Goal: Information Seeking & Learning: Learn about a topic

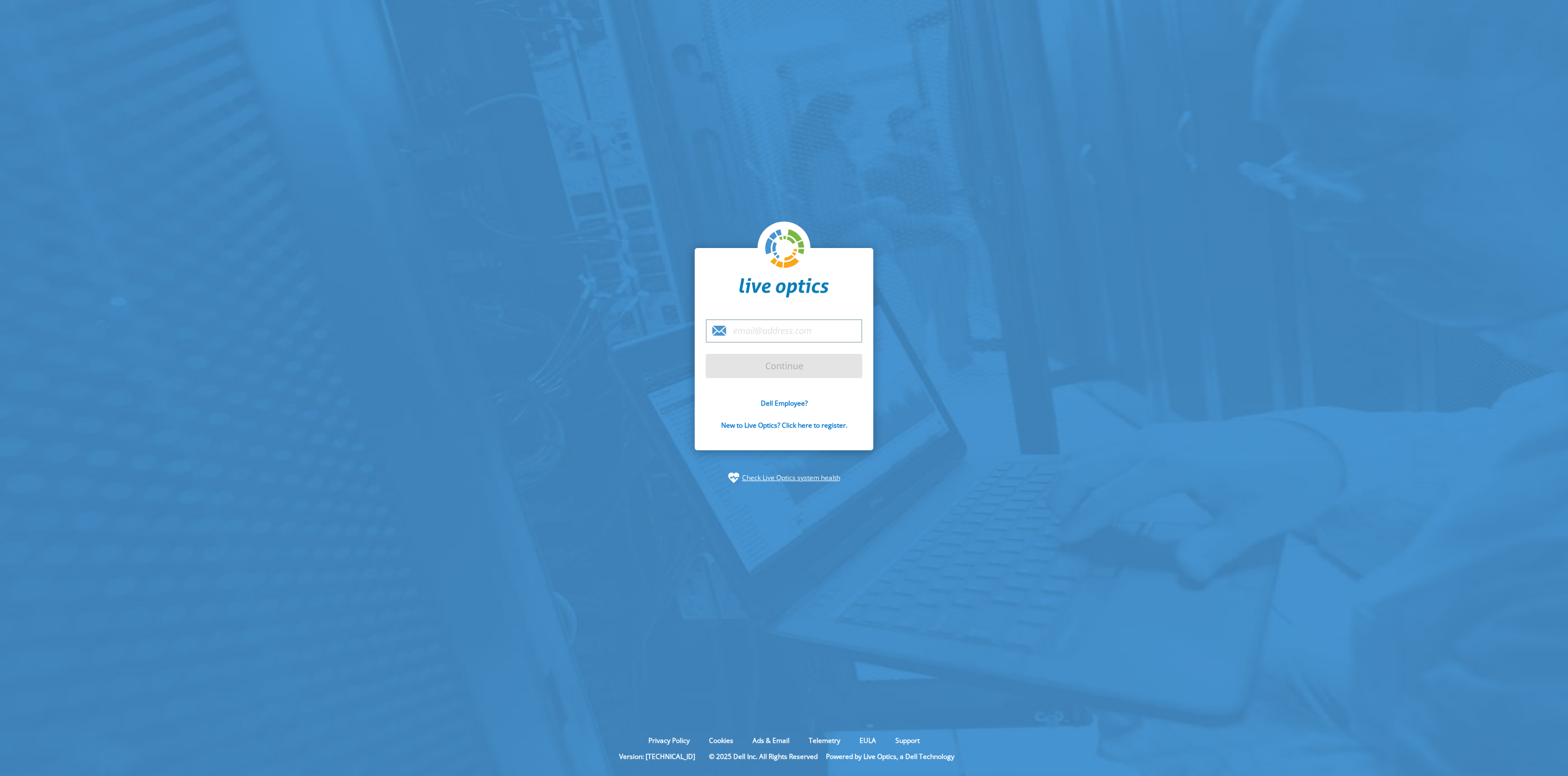
click at [770, 328] on input "email" at bounding box center [784, 331] width 157 height 24
type input "[EMAIL_ADDRESS][PERSON_NAME][DOMAIN_NAME]"
click at [779, 373] on input "Continue" at bounding box center [784, 366] width 157 height 25
click at [759, 369] on input "Continue" at bounding box center [784, 366] width 157 height 25
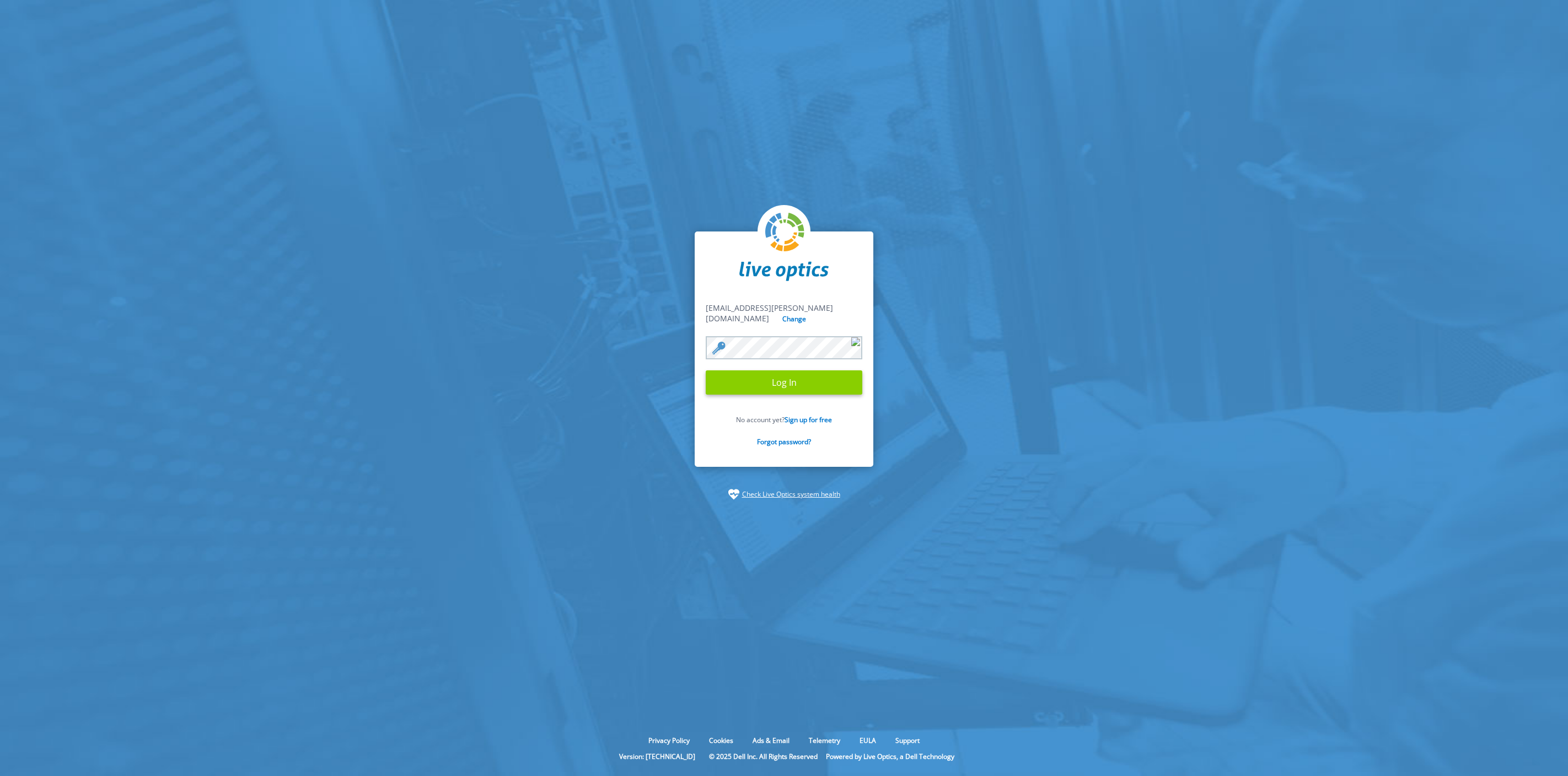
click at [774, 371] on input "Log In" at bounding box center [784, 382] width 157 height 25
click at [770, 384] on input "Log In" at bounding box center [784, 382] width 157 height 25
click at [791, 381] on input "Log In" at bounding box center [784, 382] width 157 height 25
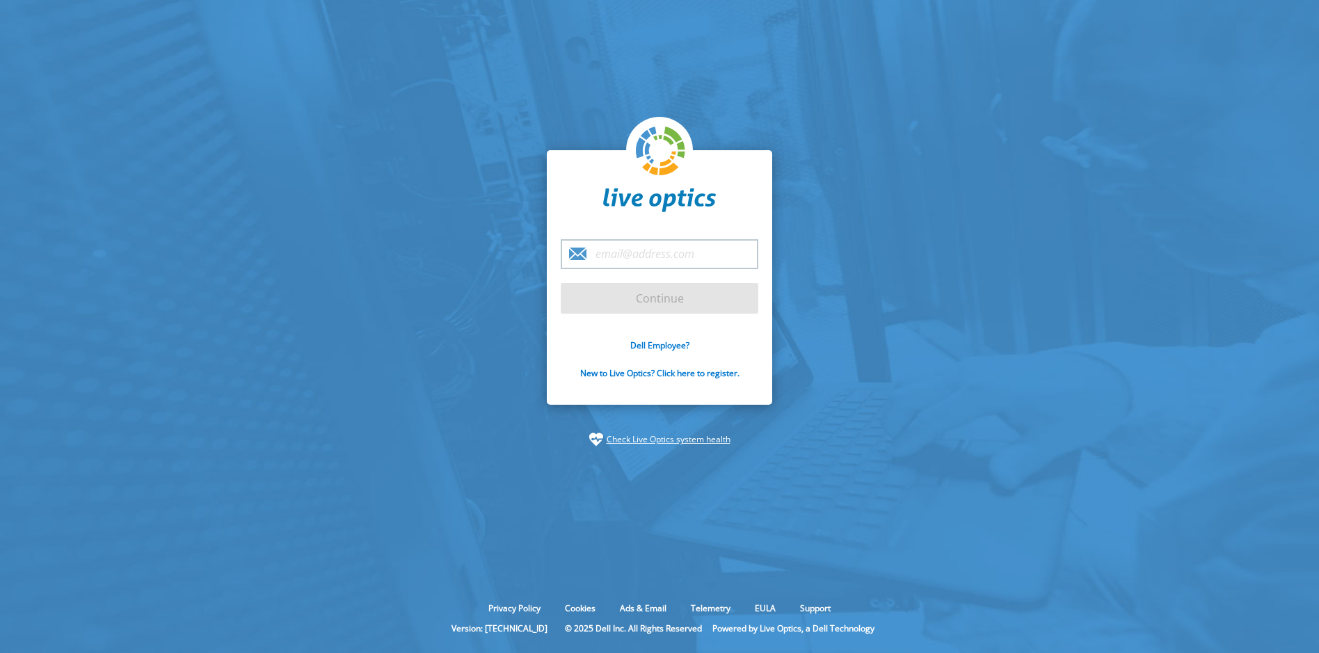
click at [674, 252] on input "email" at bounding box center [660, 254] width 198 height 30
type input "[EMAIL_ADDRESS][PERSON_NAME][DOMAIN_NAME]"
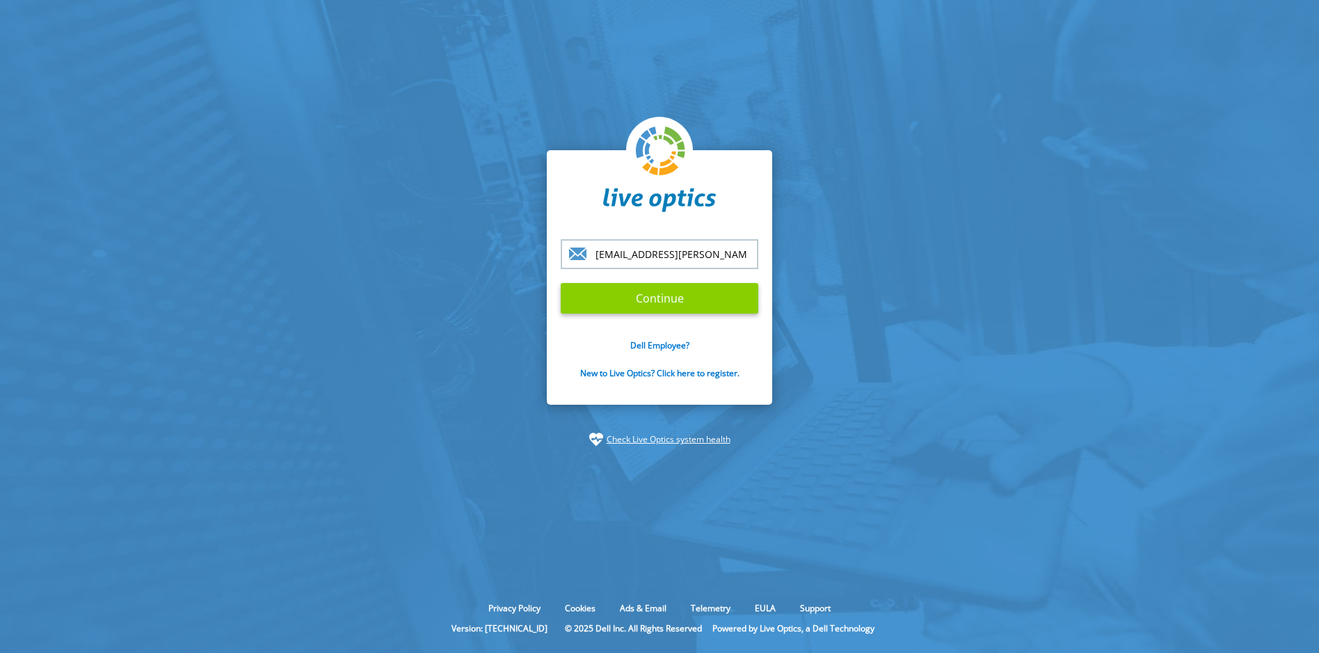
click at [653, 296] on input "Continue" at bounding box center [660, 298] width 198 height 31
click at [650, 303] on input "Continue" at bounding box center [660, 298] width 198 height 31
click at [634, 304] on input "Continue" at bounding box center [660, 298] width 198 height 31
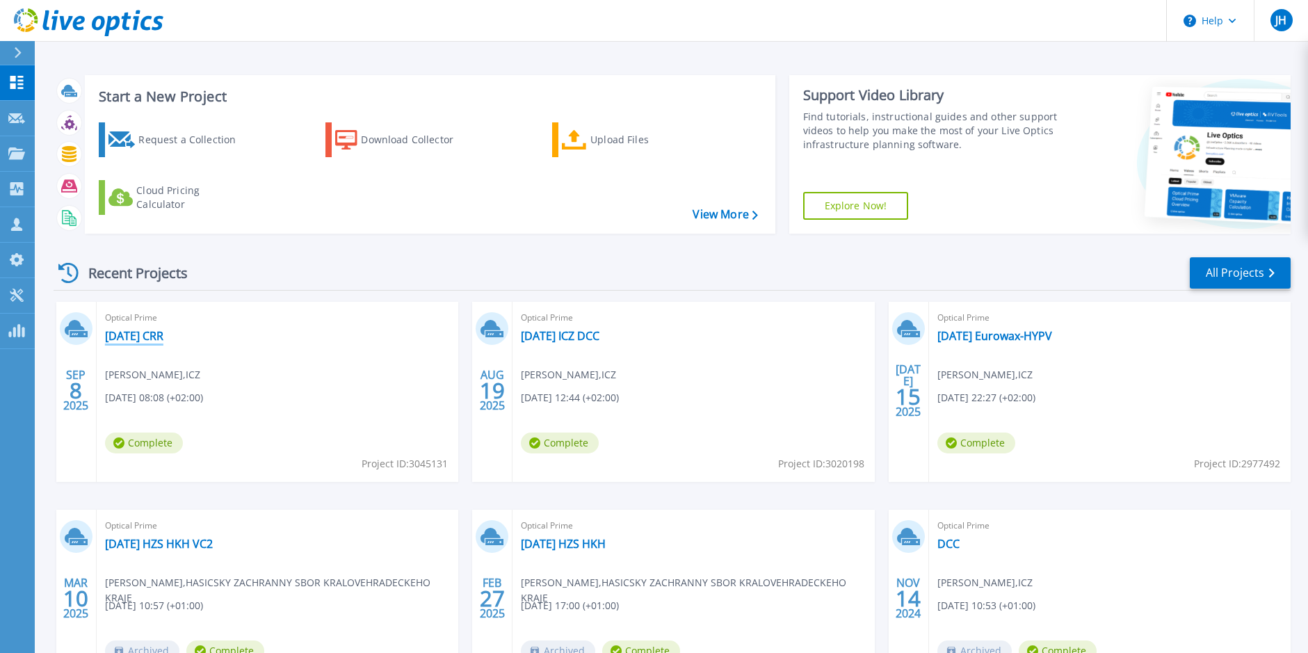
click at [150, 339] on link "[DATE] CRR" at bounding box center [134, 336] width 58 height 14
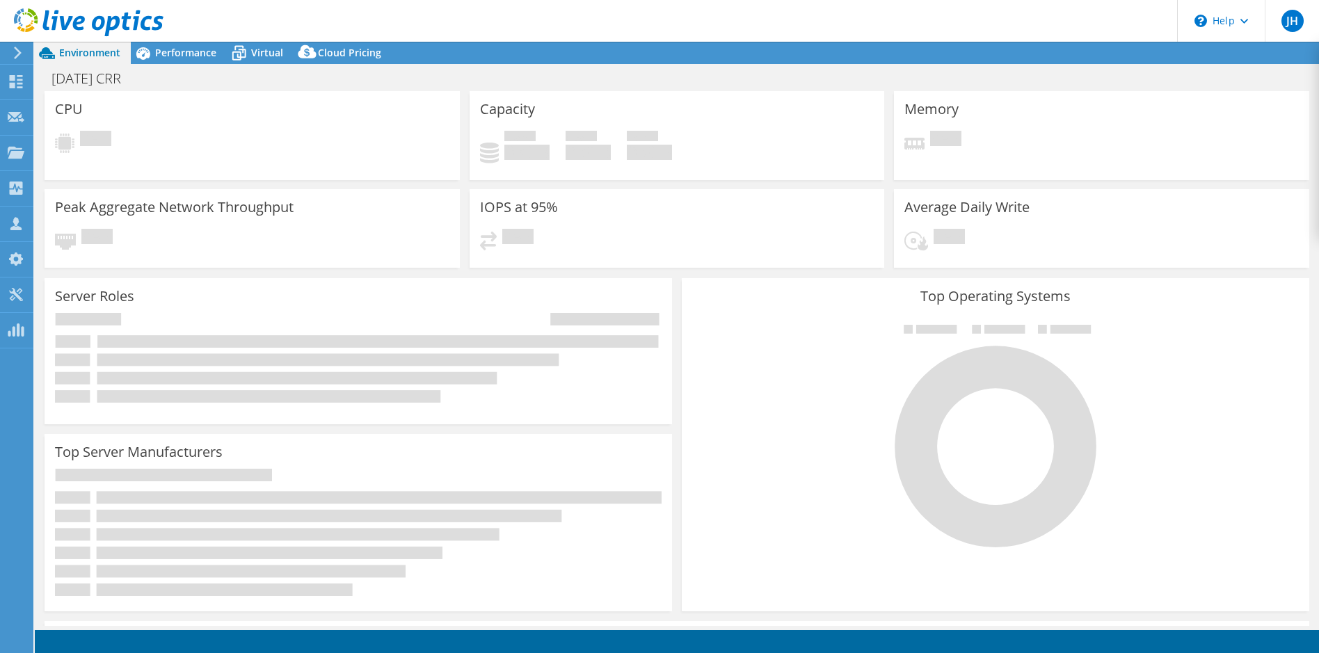
select select "USD"
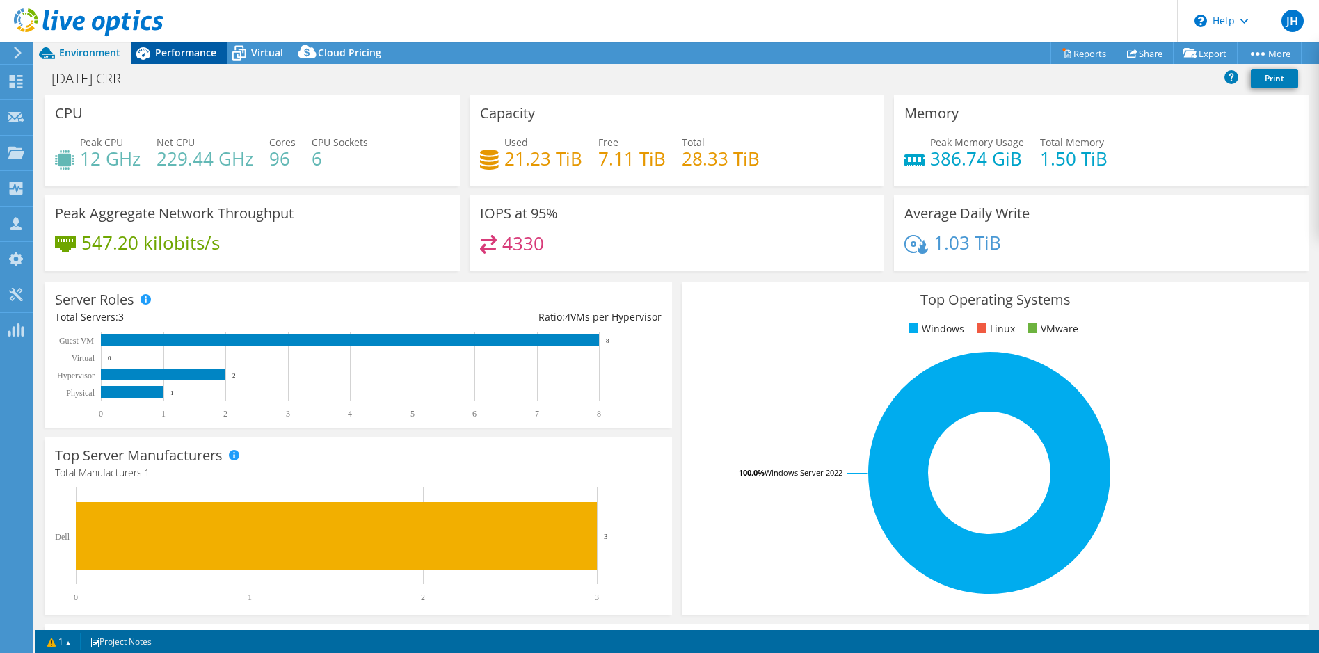
click at [175, 56] on span "Performance" at bounding box center [185, 52] width 61 height 13
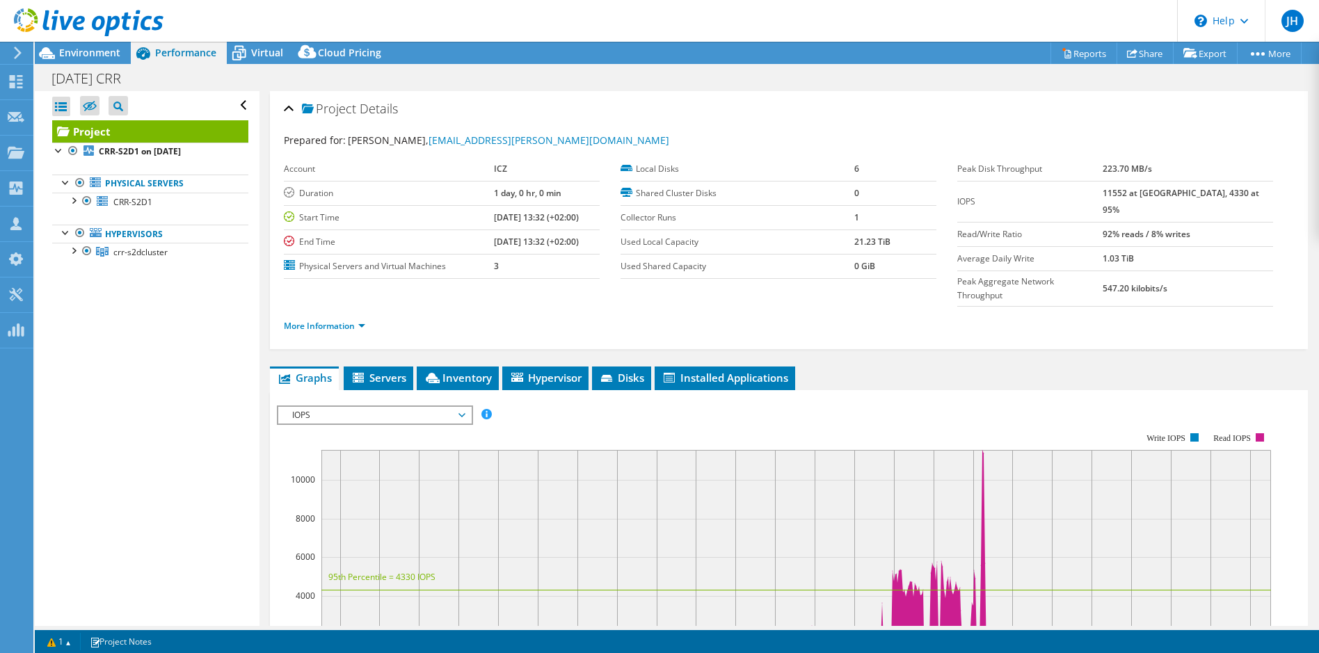
click at [422, 406] on div "IOPS IOPS Disk Throughput IO Size Latency Queue Depth CPU Percentage Memory Pag…" at bounding box center [375, 415] width 196 height 19
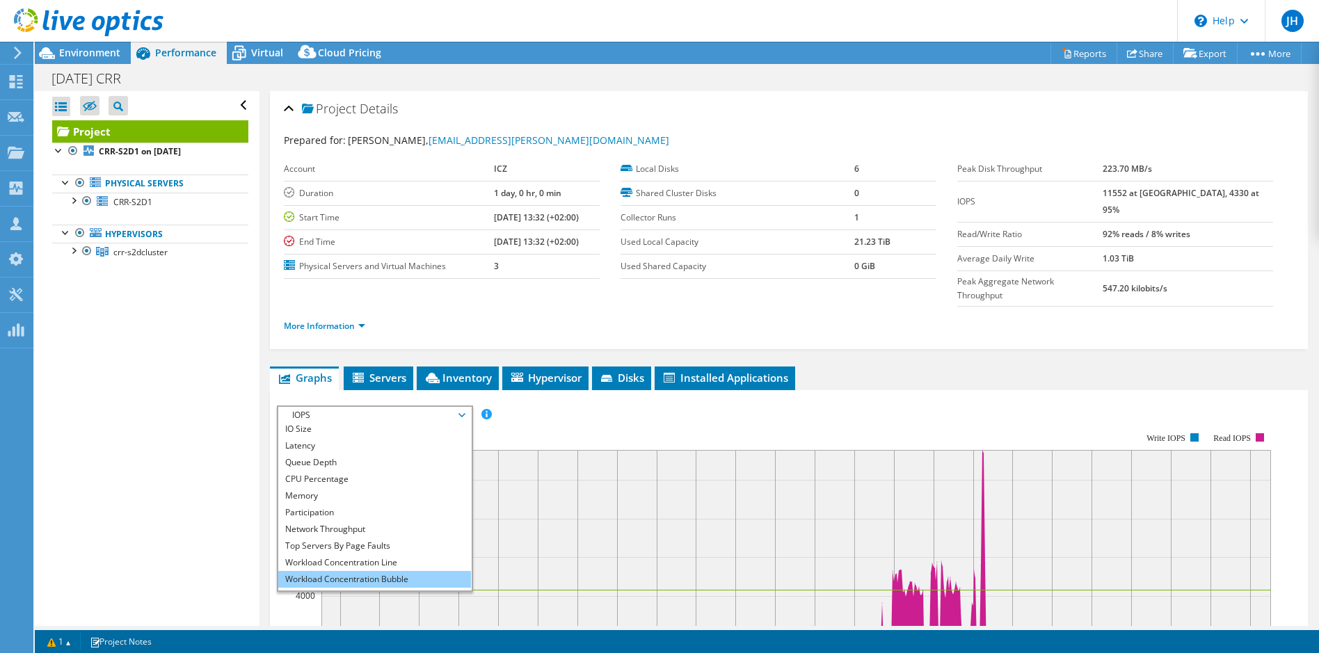
scroll to position [50, 0]
click at [375, 574] on li "All" at bounding box center [374, 582] width 193 height 17
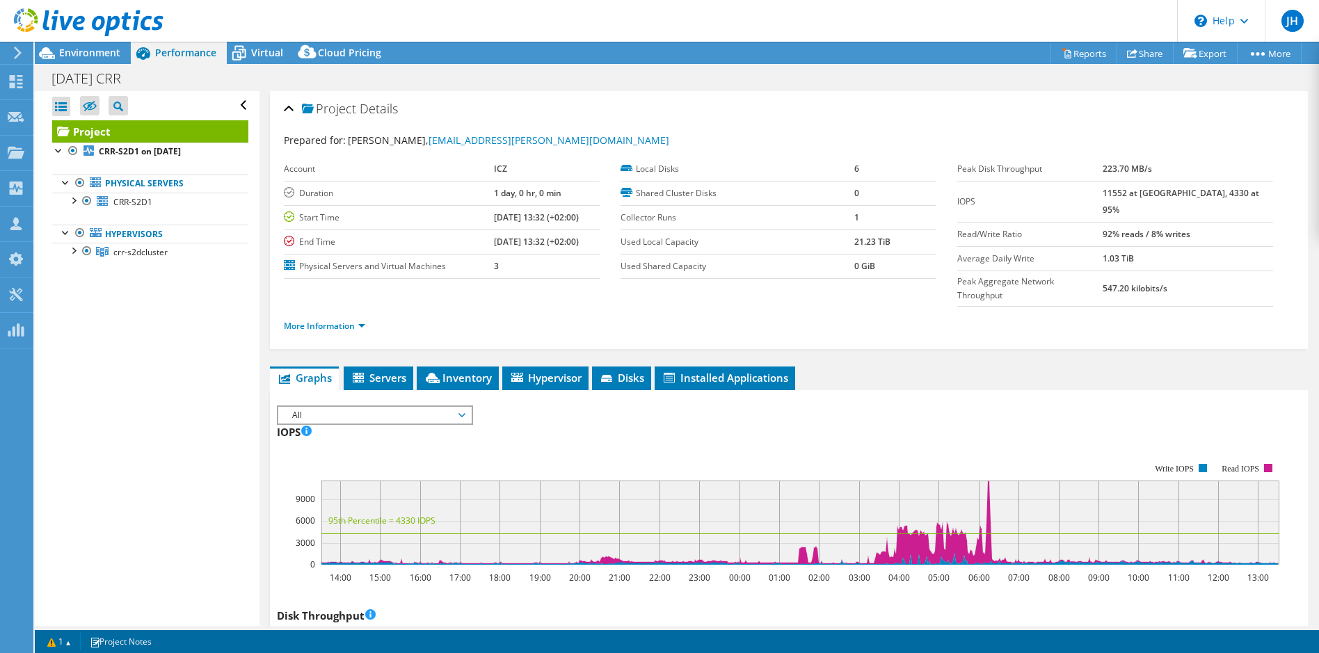
click at [628, 79] on div "2025-09-04 CRR Print" at bounding box center [677, 78] width 1284 height 26
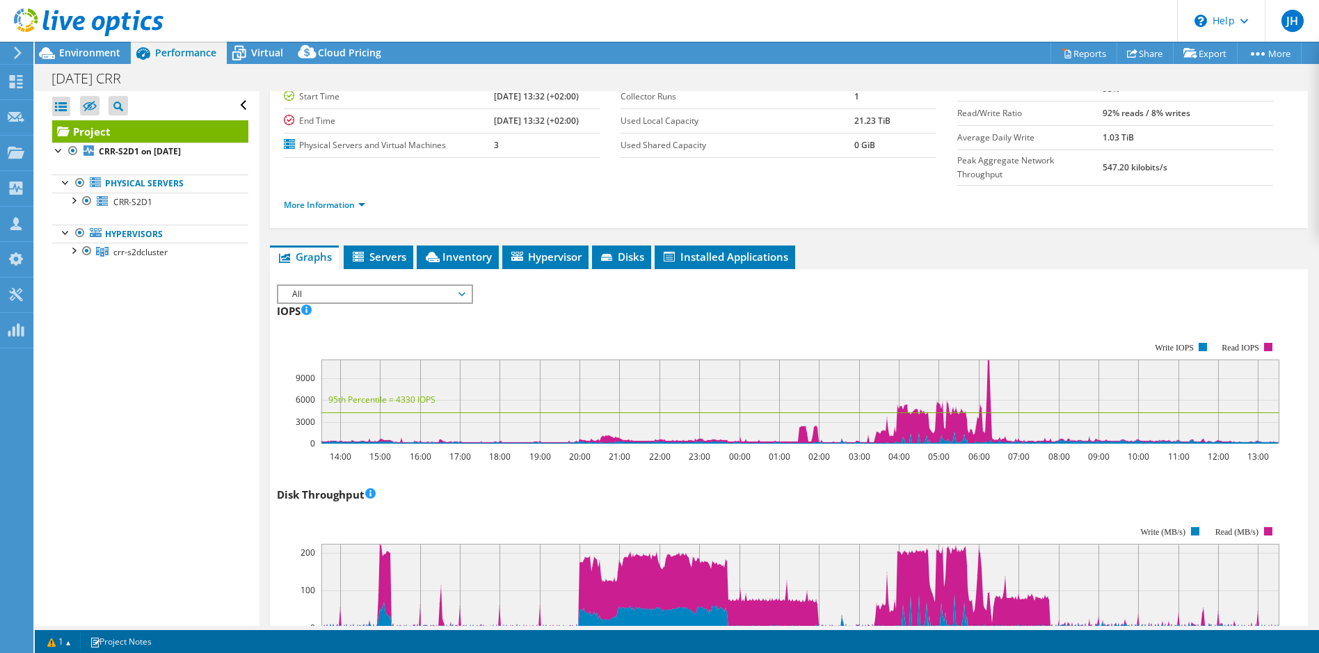
scroll to position [0, 0]
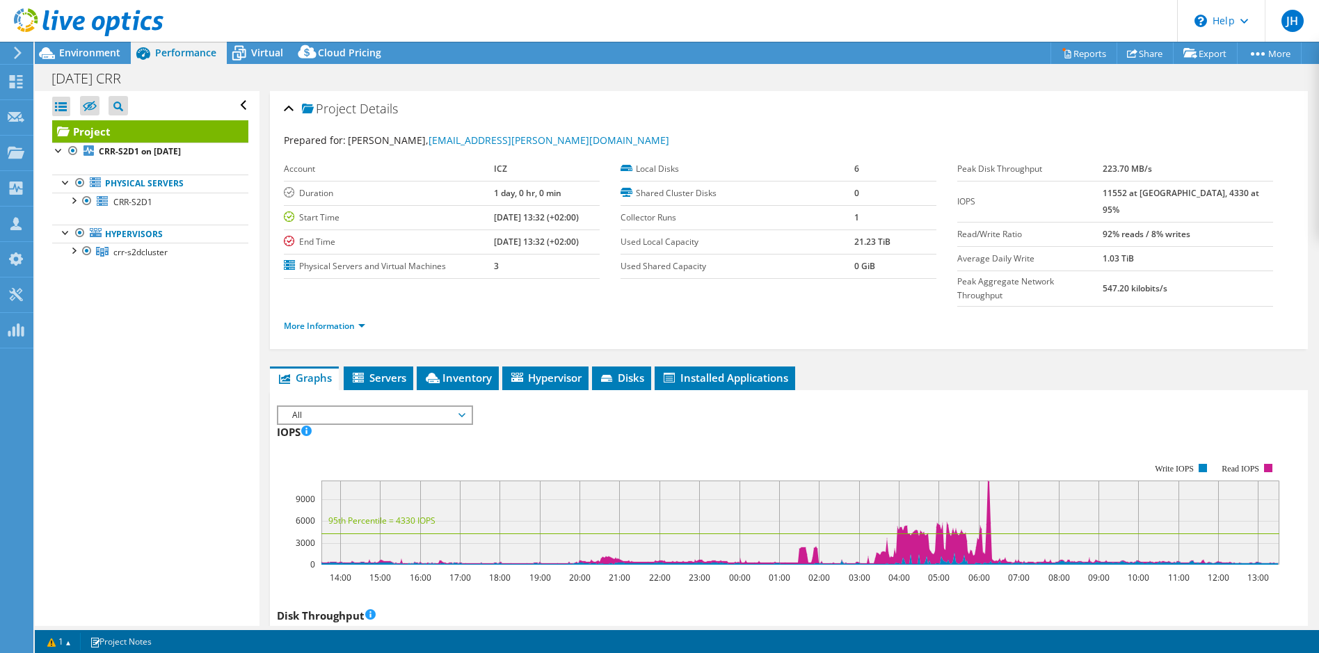
click at [940, 315] on ul "More Information" at bounding box center [789, 324] width 1010 height 19
click at [409, 10] on header "JH Partner Team Member Jan Hrdina jan.hrdina@i.cz ICZ My Profile Log Out \n Hel…" at bounding box center [659, 21] width 1319 height 42
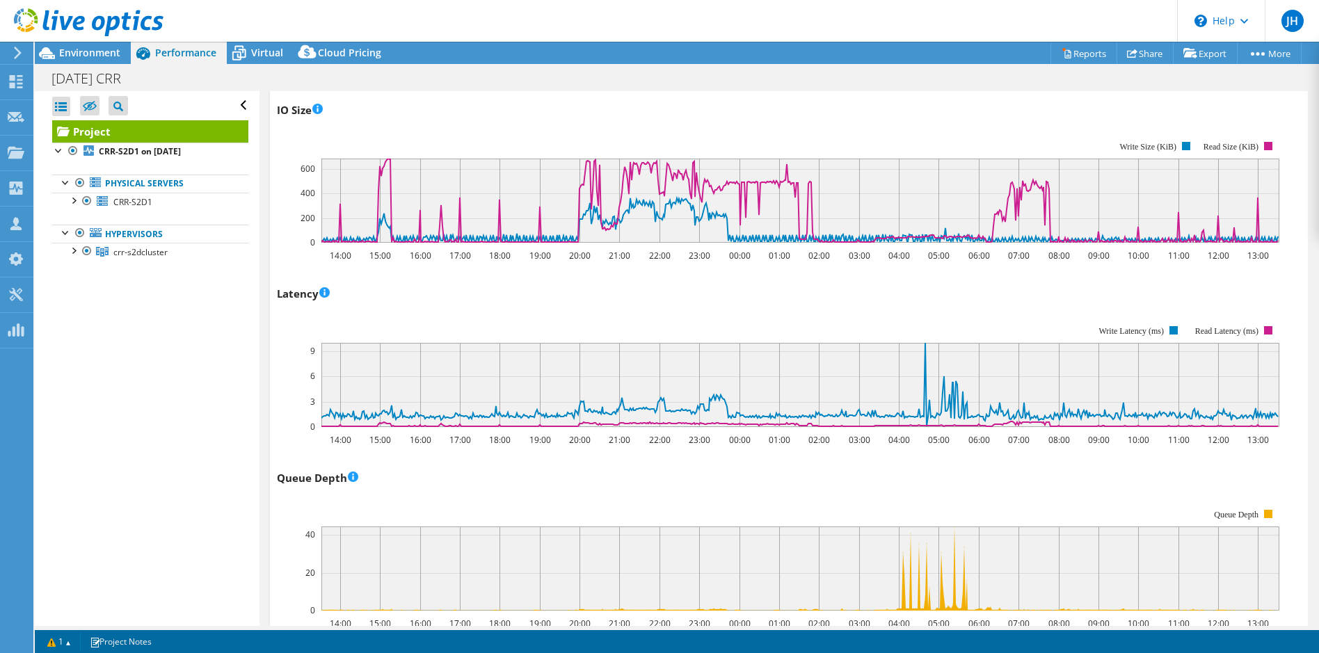
scroll to position [835, 0]
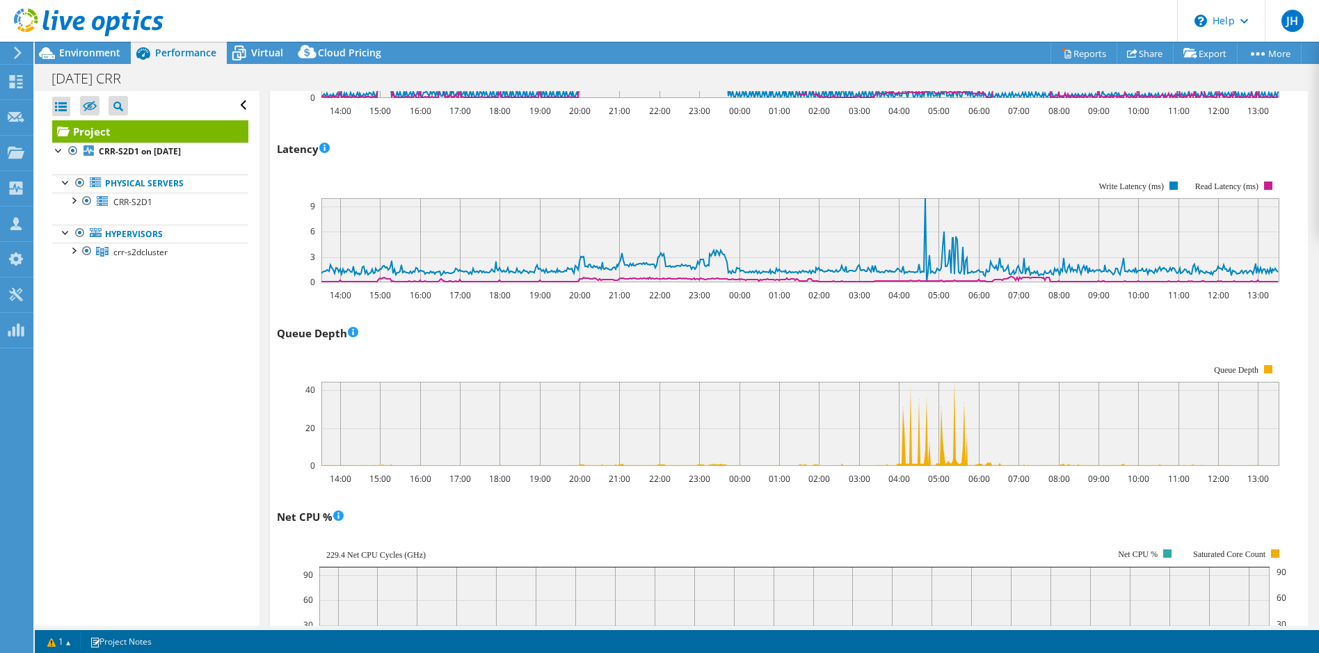
click at [763, 433] on rect at bounding box center [800, 424] width 958 height 84
click at [871, 346] on rect at bounding box center [778, 415] width 1002 height 139
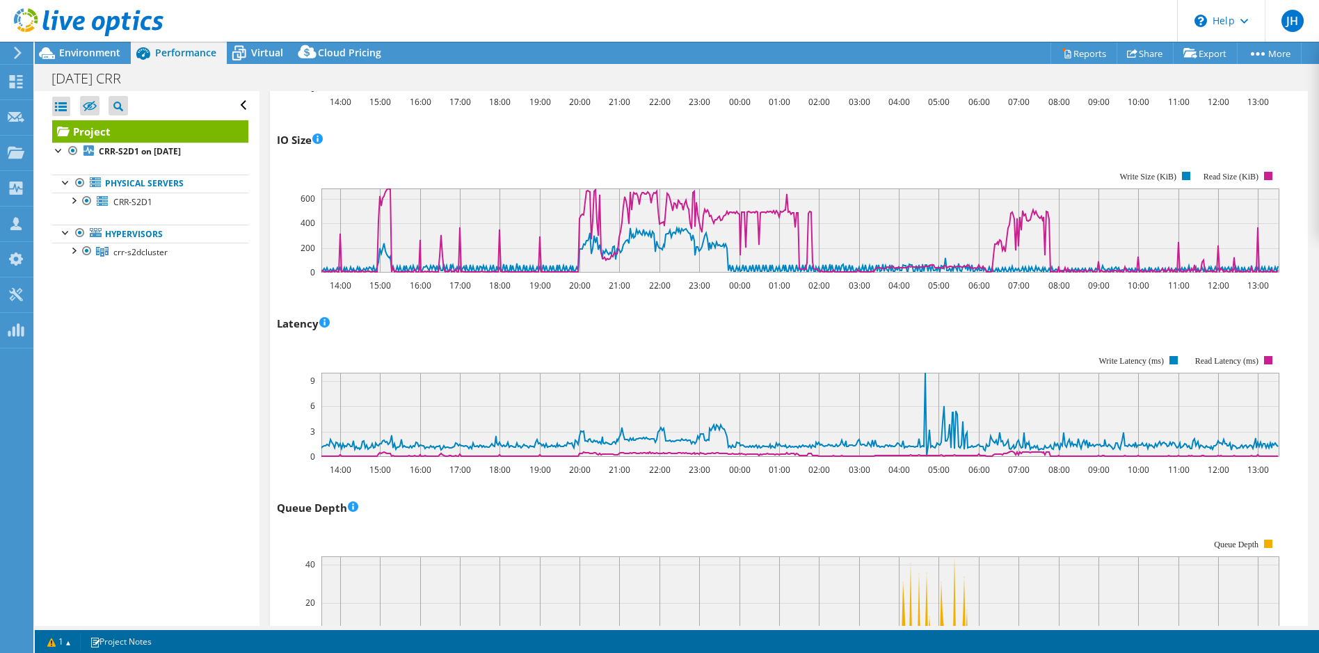
scroll to position [487, 0]
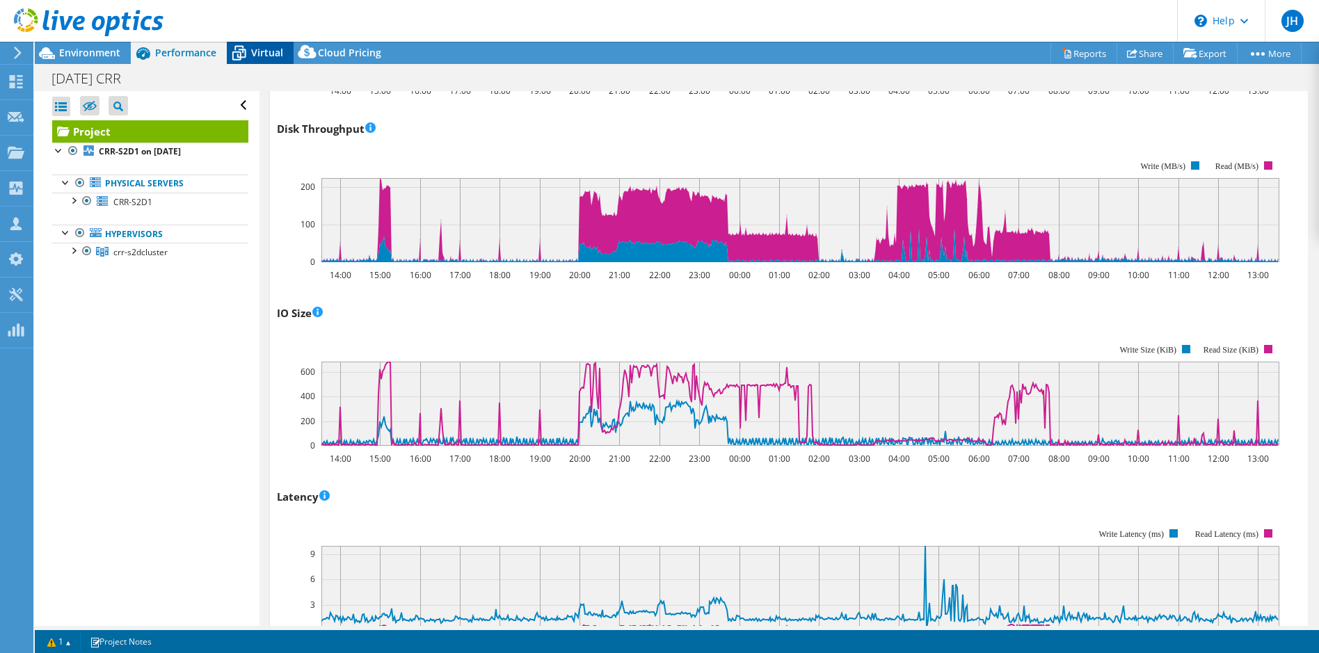
click at [261, 49] on span "Virtual" at bounding box center [267, 52] width 32 height 13
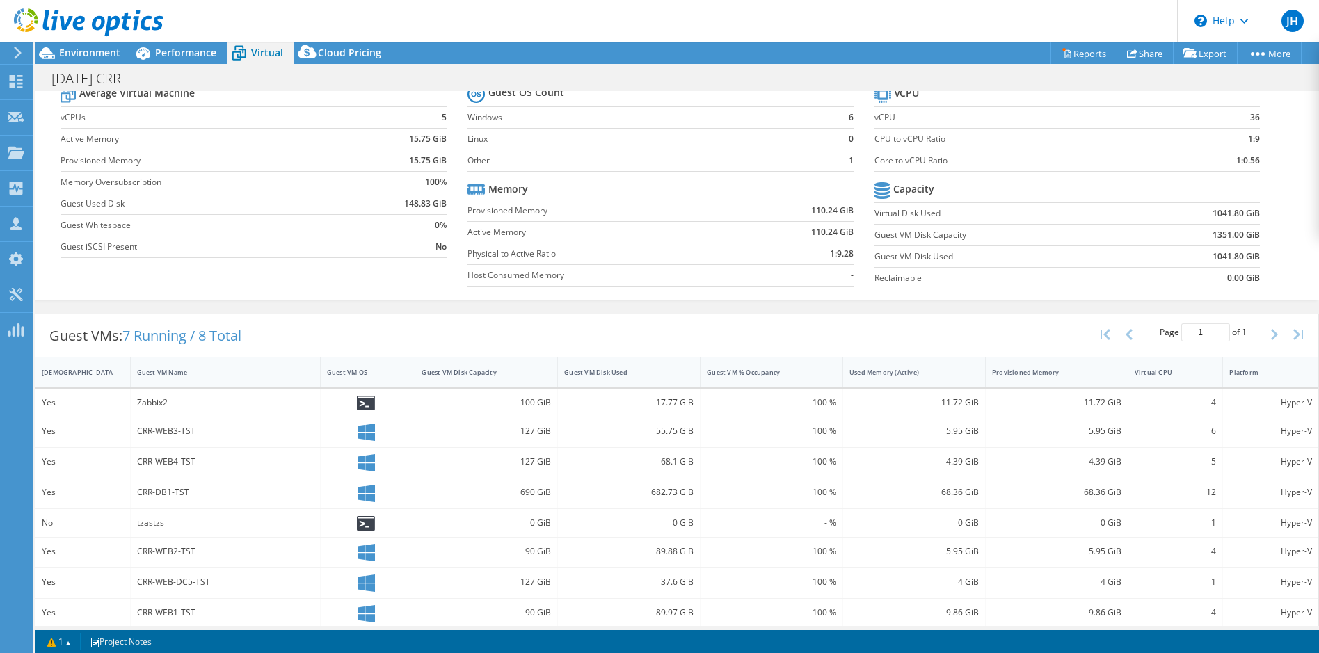
scroll to position [61, 0]
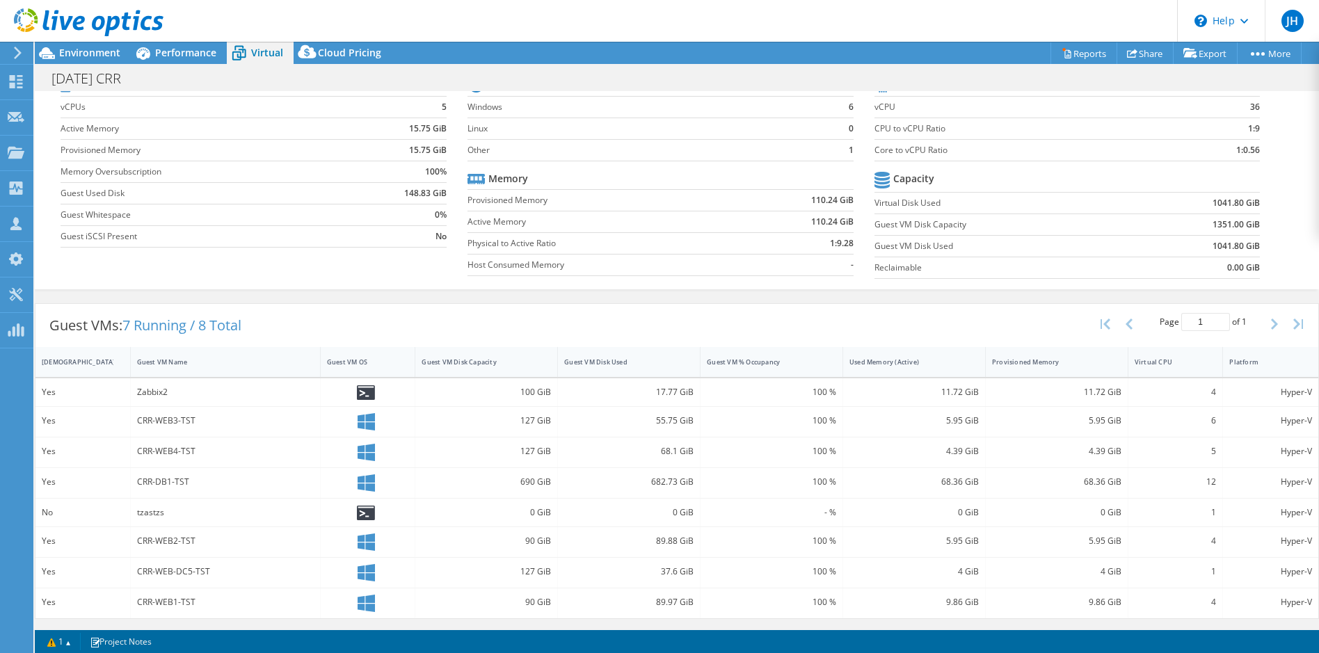
click at [325, 147] on label "Provisioned Memory" at bounding box center [208, 150] width 294 height 14
click at [186, 57] on span "Performance" at bounding box center [185, 52] width 61 height 13
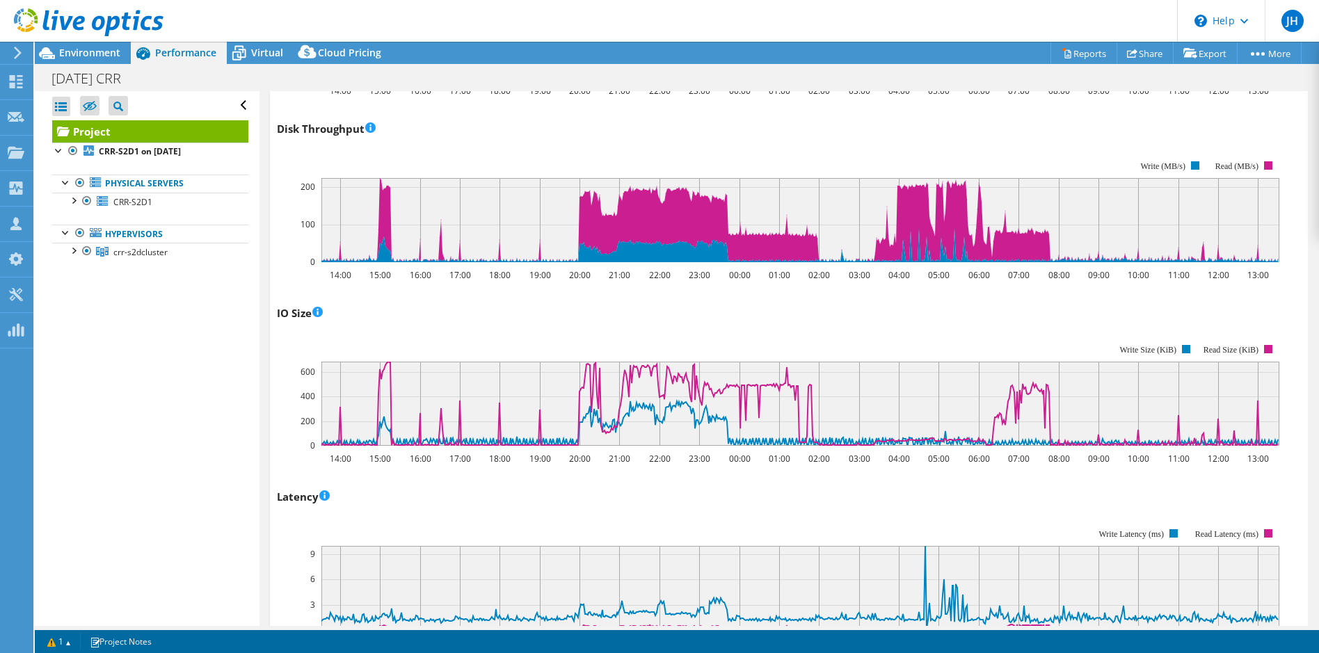
scroll to position [0, 0]
click at [132, 201] on span "CRR-S2D1" at bounding box center [132, 202] width 39 height 12
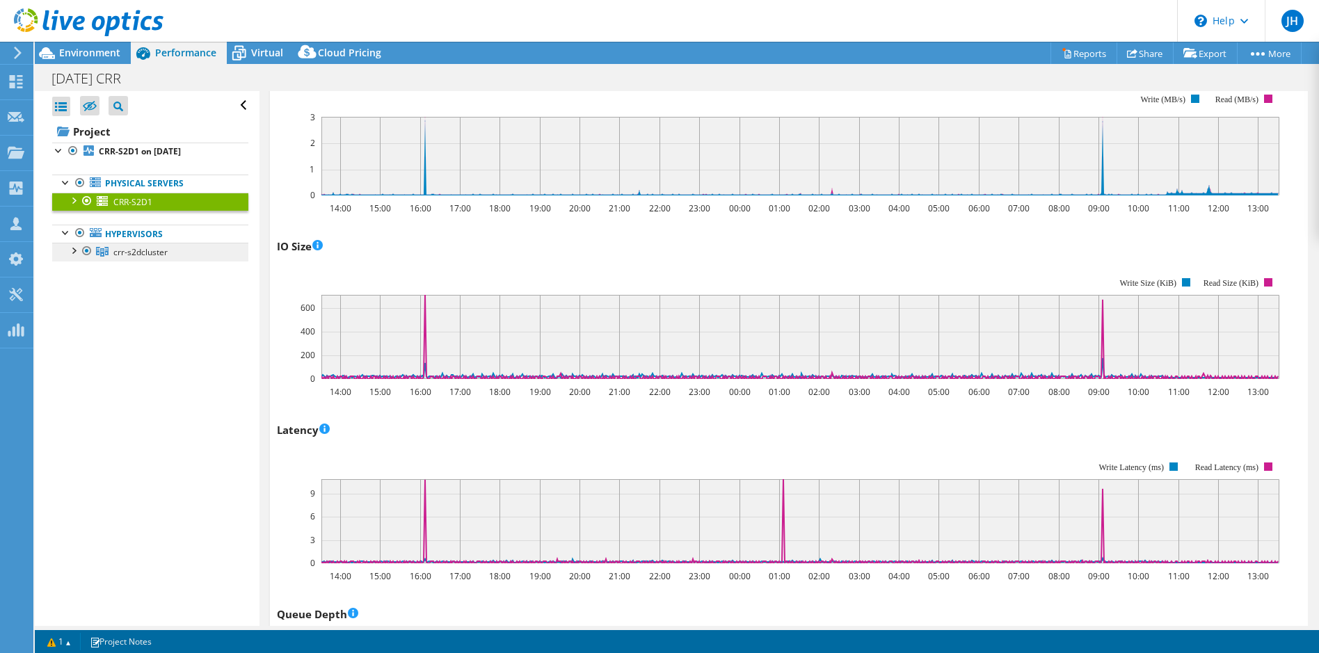
scroll to position [448, 0]
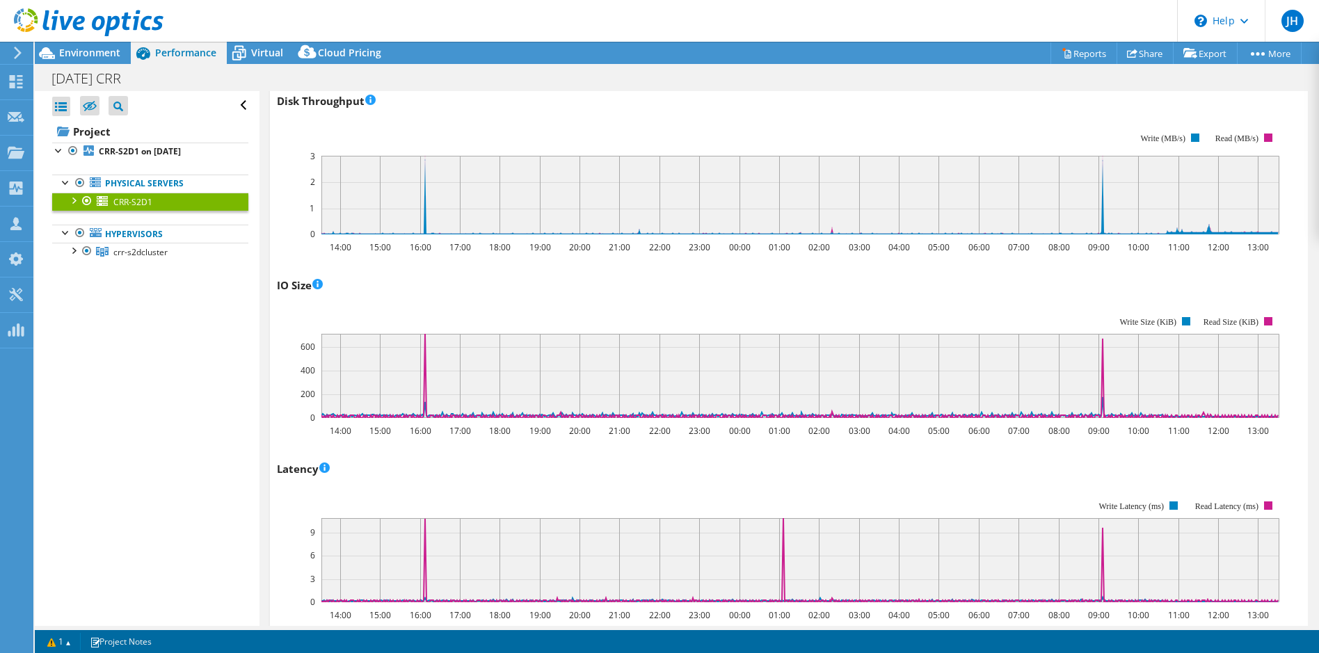
click at [74, 202] on div at bounding box center [73, 200] width 14 height 14
click at [136, 186] on link "Physical Servers" at bounding box center [150, 184] width 196 height 18
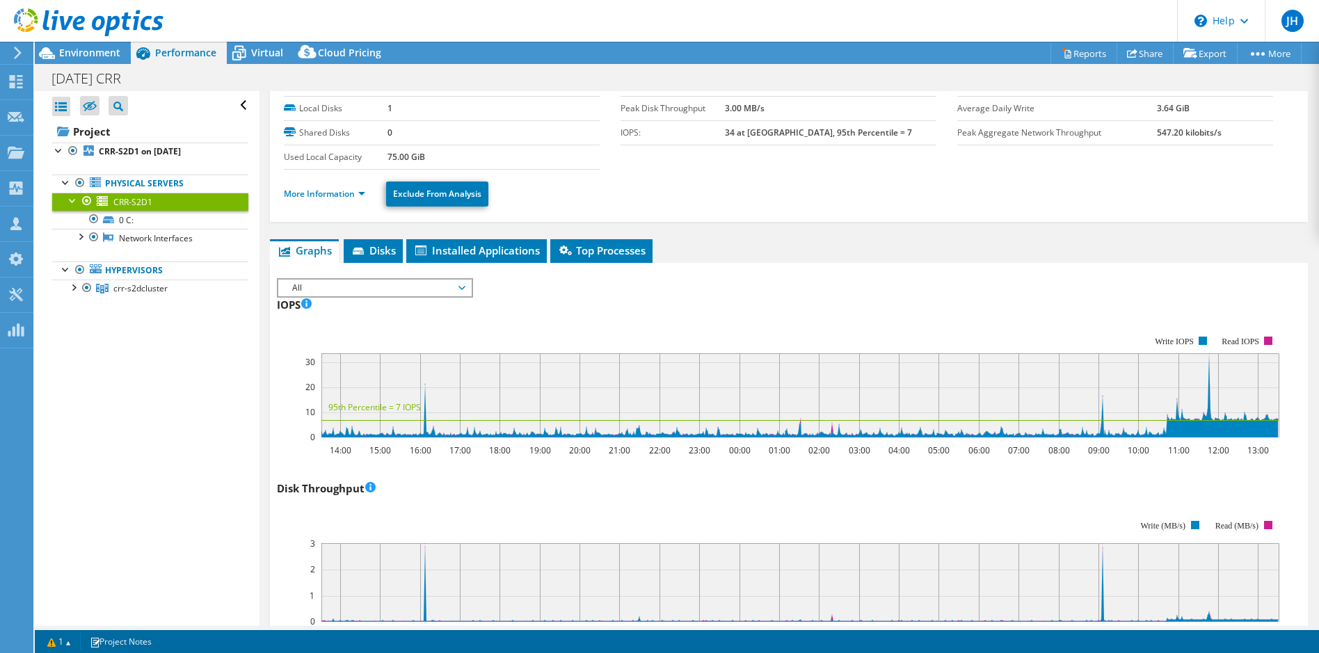
scroll to position [0, 0]
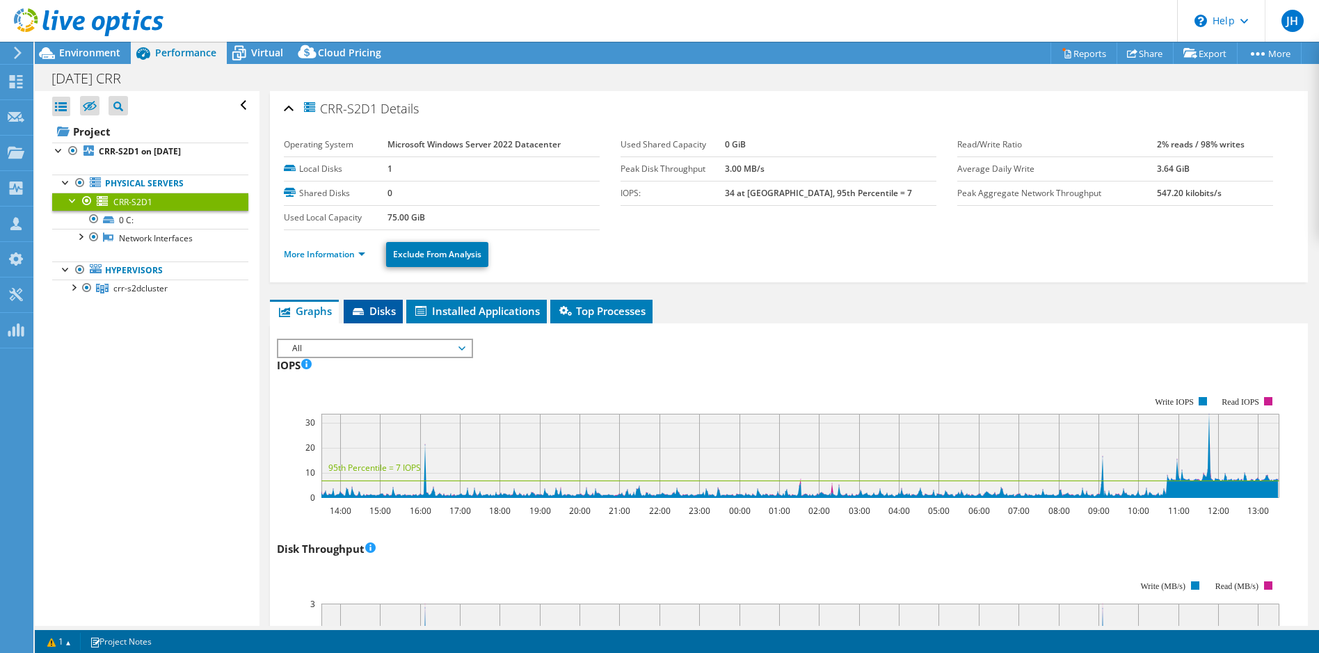
click at [385, 311] on span "Disks" at bounding box center [373, 311] width 45 height 14
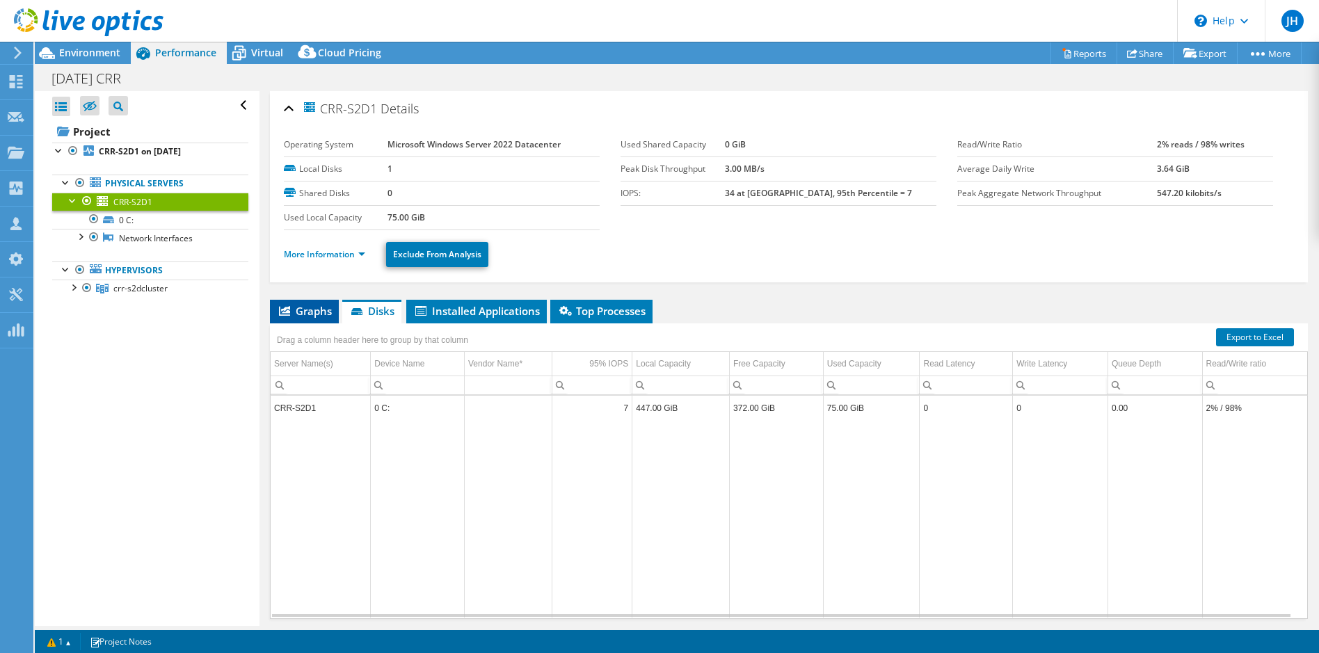
click at [317, 307] on span "Graphs" at bounding box center [304, 311] width 55 height 14
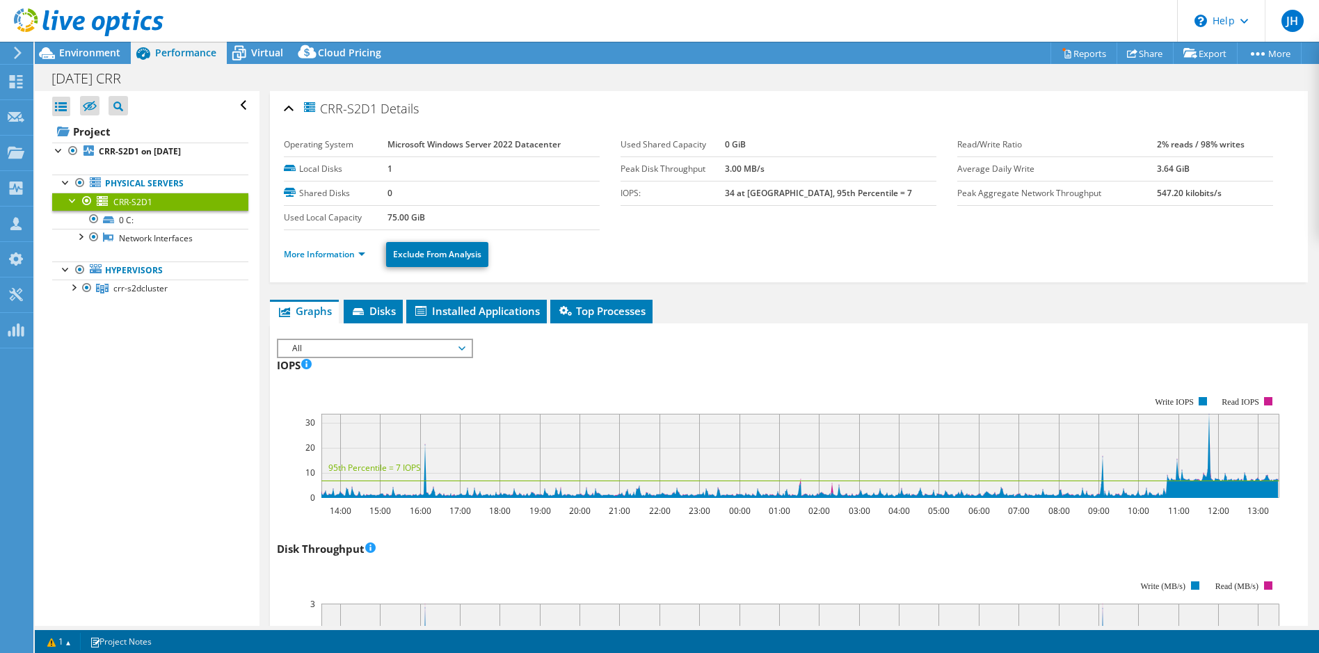
click at [348, 261] on li "More Information" at bounding box center [329, 254] width 90 height 15
click at [339, 251] on link "More Information" at bounding box center [324, 254] width 81 height 12
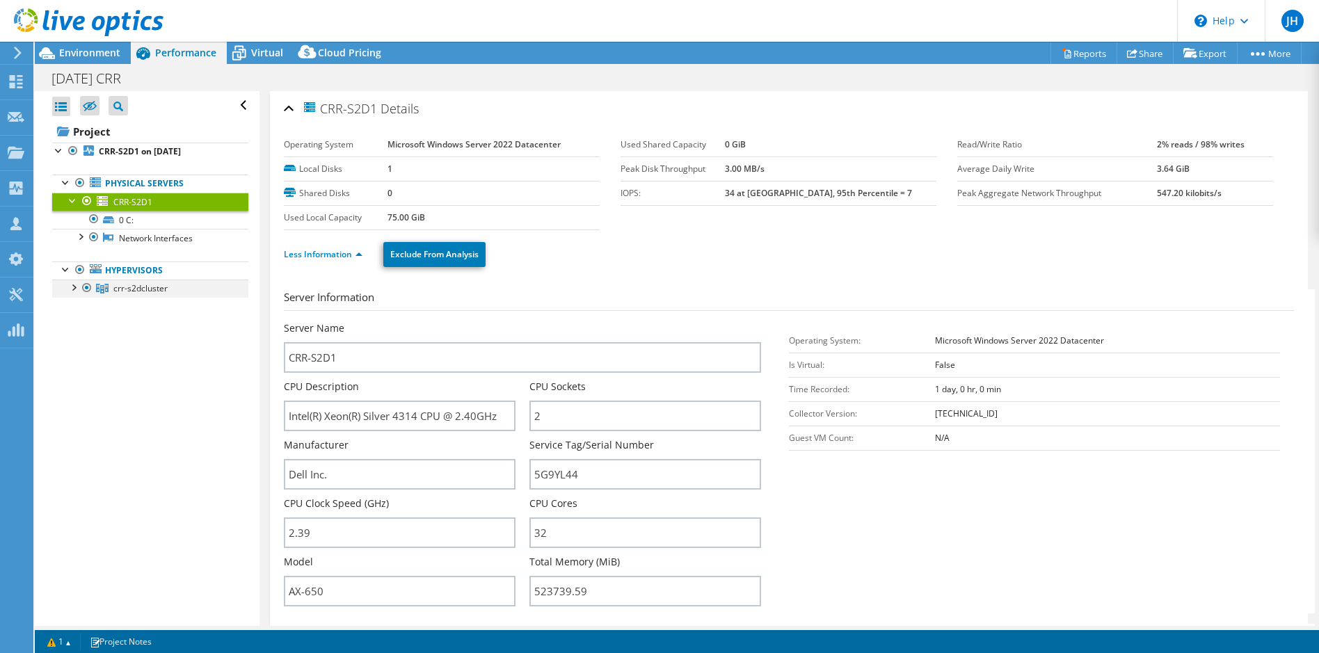
click at [74, 287] on div at bounding box center [73, 287] width 14 height 14
click at [115, 152] on b "CRR-S2D1 on 9/8/2025" at bounding box center [140, 151] width 82 height 12
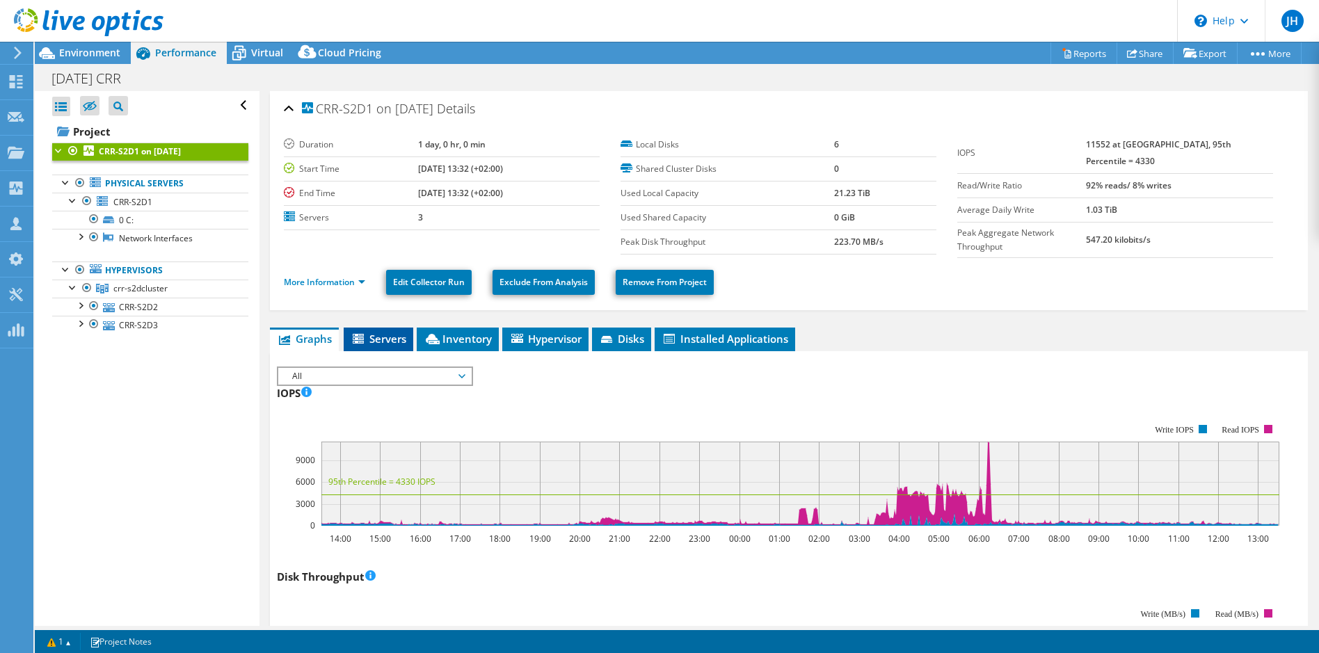
click at [388, 338] on span "Servers" at bounding box center [379, 339] width 56 height 14
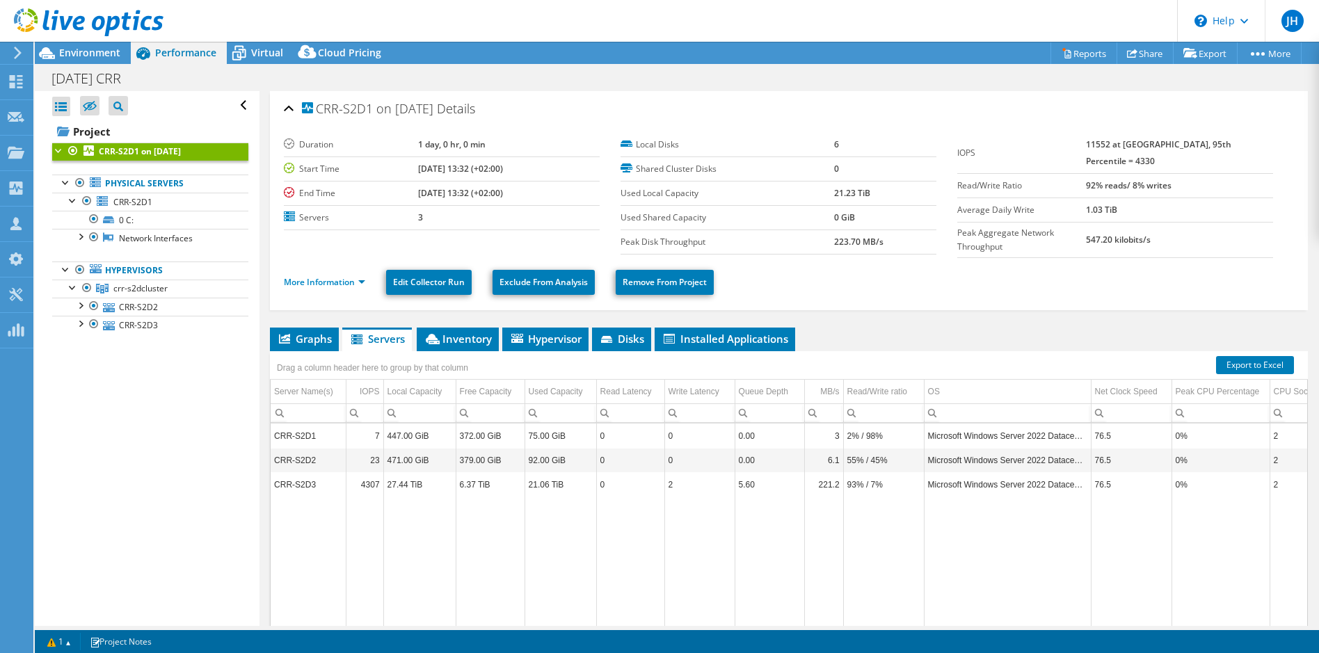
drag, startPoint x: 314, startPoint y: 479, endPoint x: 383, endPoint y: 499, distance: 71.6
click at [314, 479] on td "CRR-S2D3" at bounding box center [308, 484] width 75 height 24
click at [133, 186] on link "Physical Servers" at bounding box center [150, 184] width 196 height 18
click at [127, 204] on span "CRR-S2D1" at bounding box center [132, 202] width 39 height 12
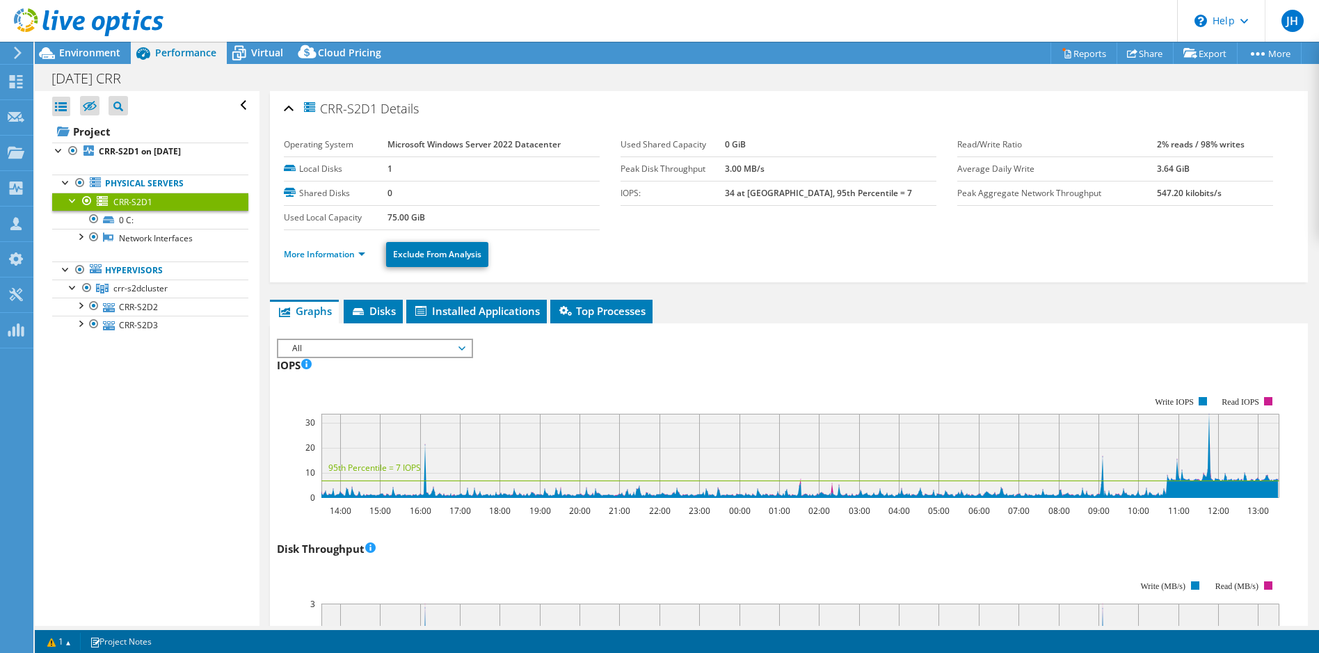
click at [368, 348] on span "All" at bounding box center [374, 348] width 179 height 17
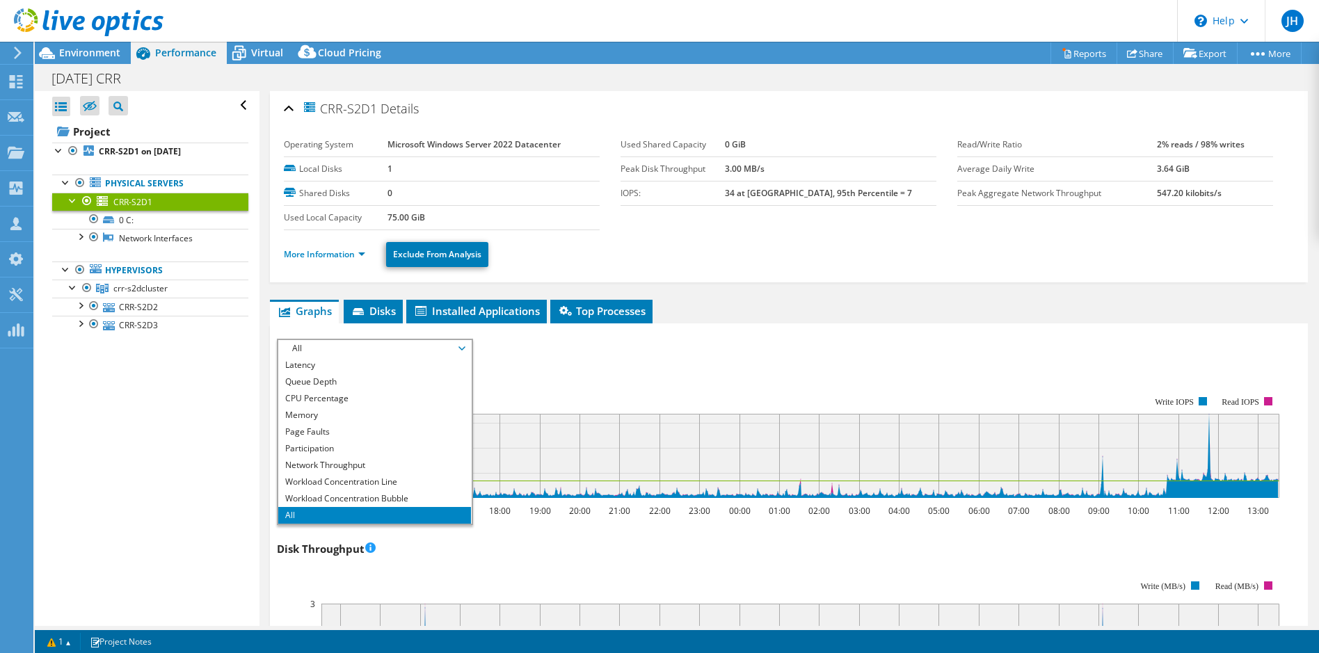
click at [366, 349] on span "All" at bounding box center [374, 348] width 179 height 17
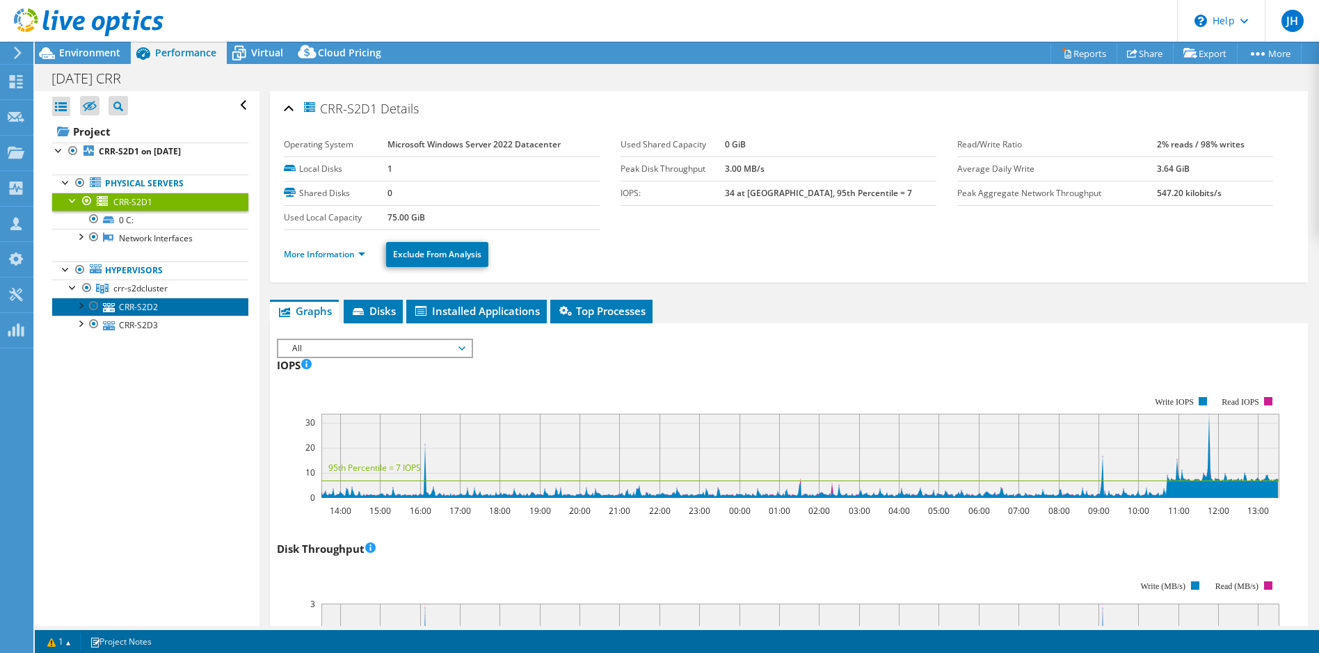
click at [142, 305] on link "CRR-S2D2" at bounding box center [150, 307] width 196 height 18
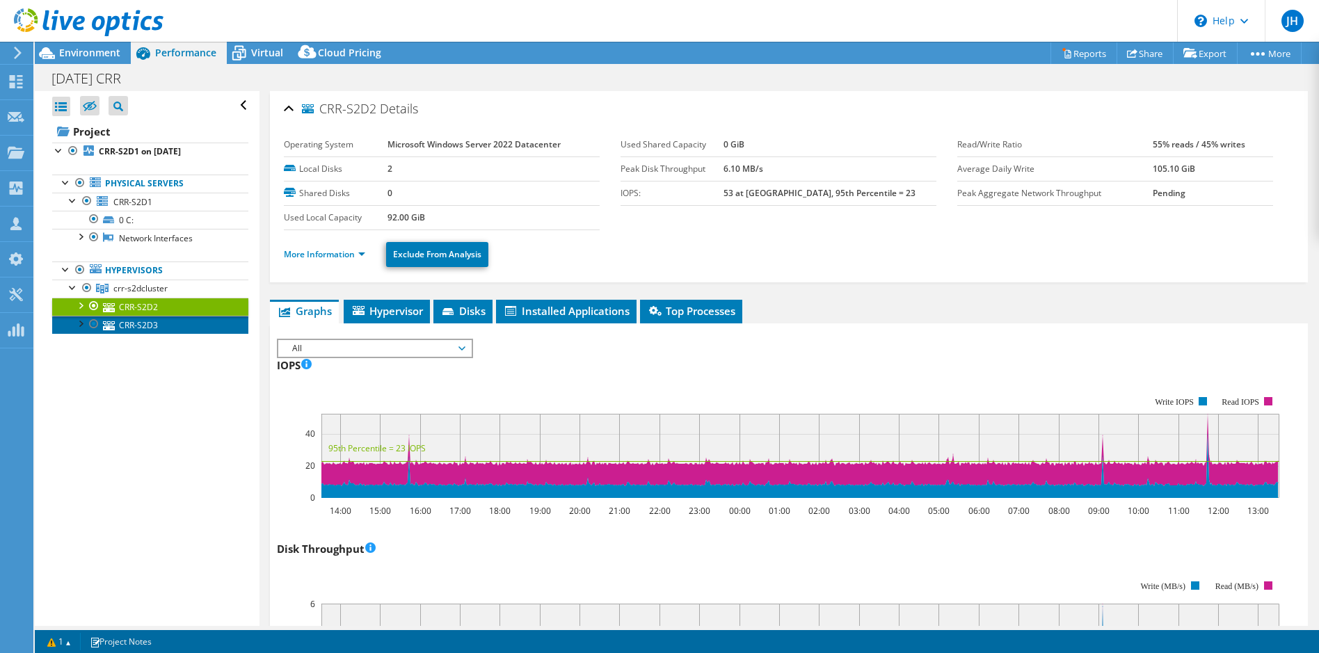
click at [140, 318] on link "CRR-S2D3" at bounding box center [150, 325] width 196 height 18
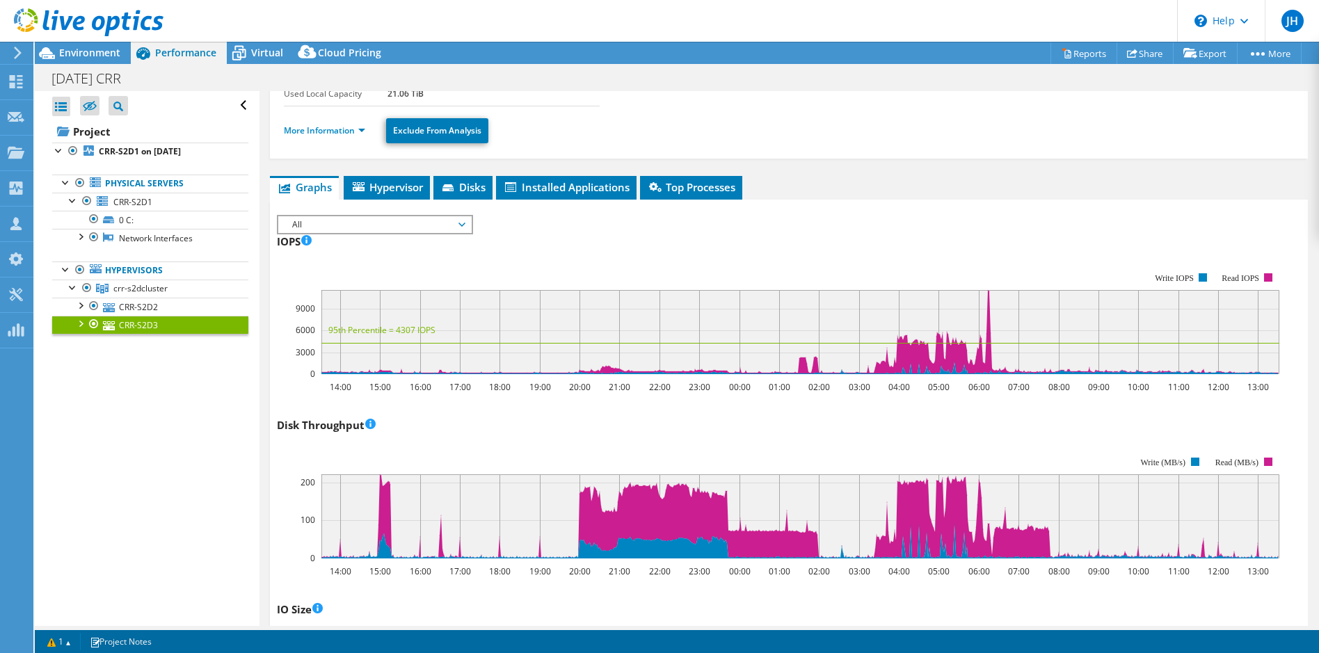
scroll to position [139, 0]
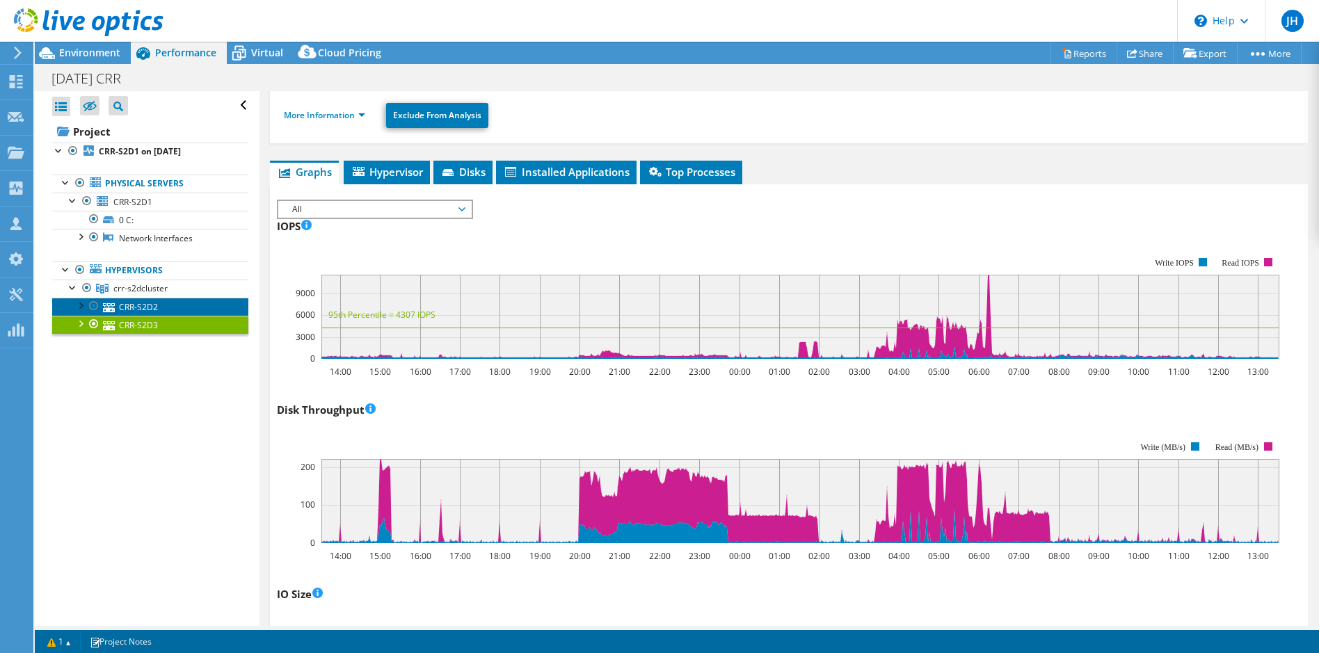
click at [141, 305] on link "CRR-S2D2" at bounding box center [150, 307] width 196 height 18
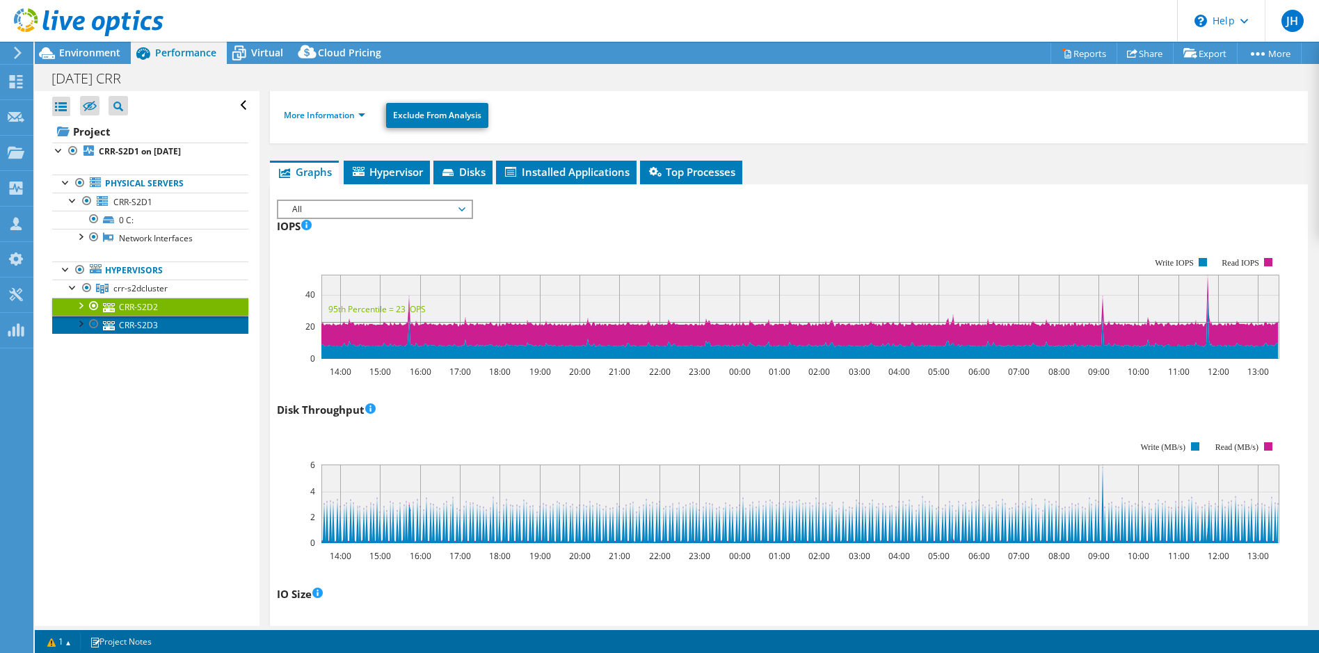
click at [127, 323] on link "CRR-S2D3" at bounding box center [150, 325] width 196 height 18
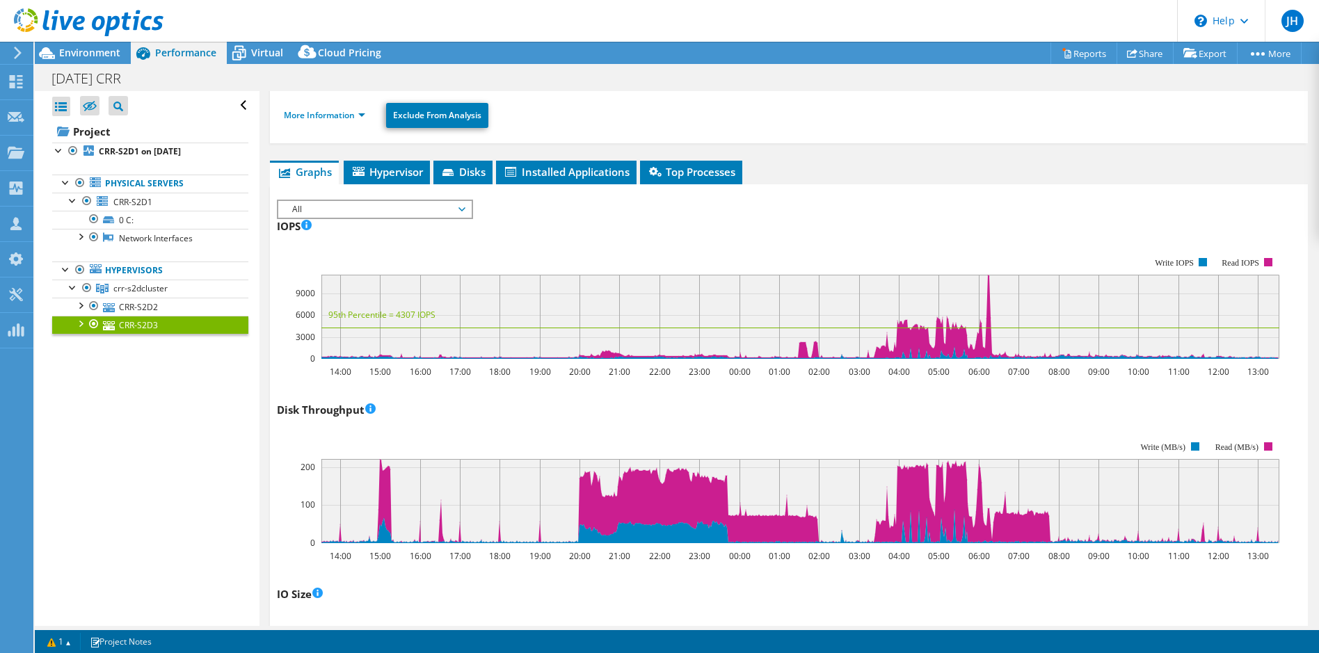
click at [79, 322] on div at bounding box center [80, 323] width 14 height 14
click at [79, 303] on div at bounding box center [80, 305] width 14 height 14
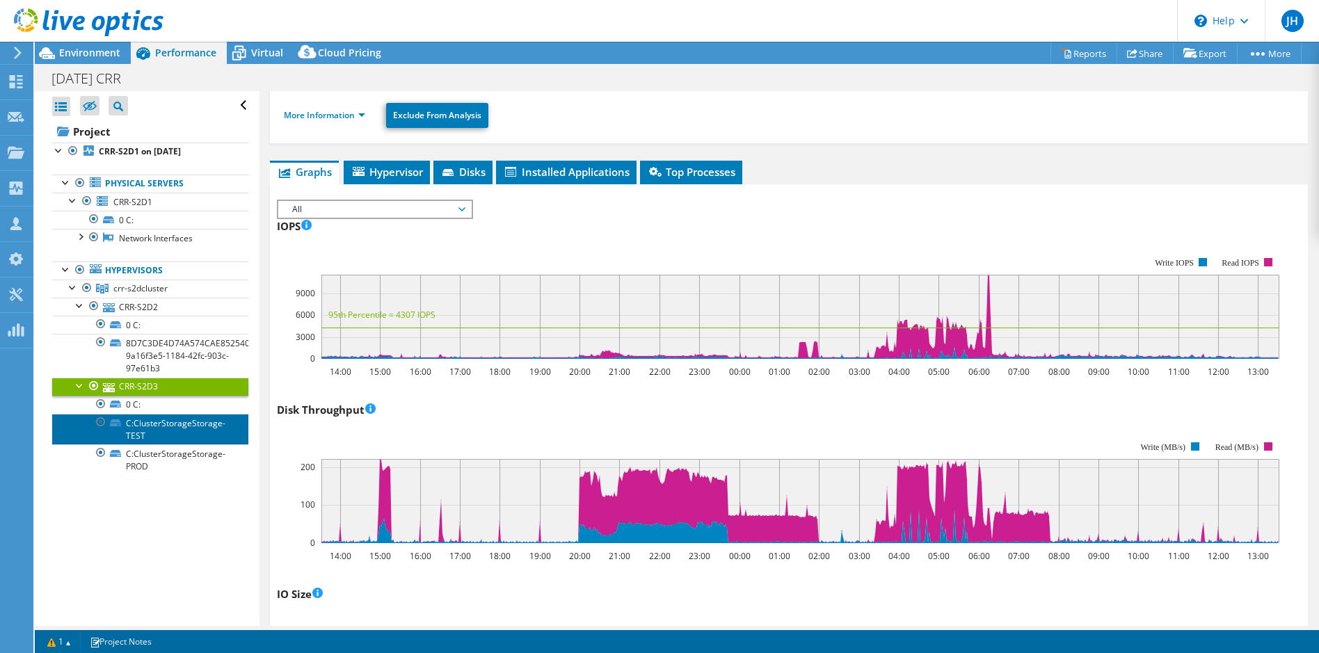
click at [145, 427] on link "C:ClusterStorageStorage-TEST" at bounding box center [150, 429] width 196 height 31
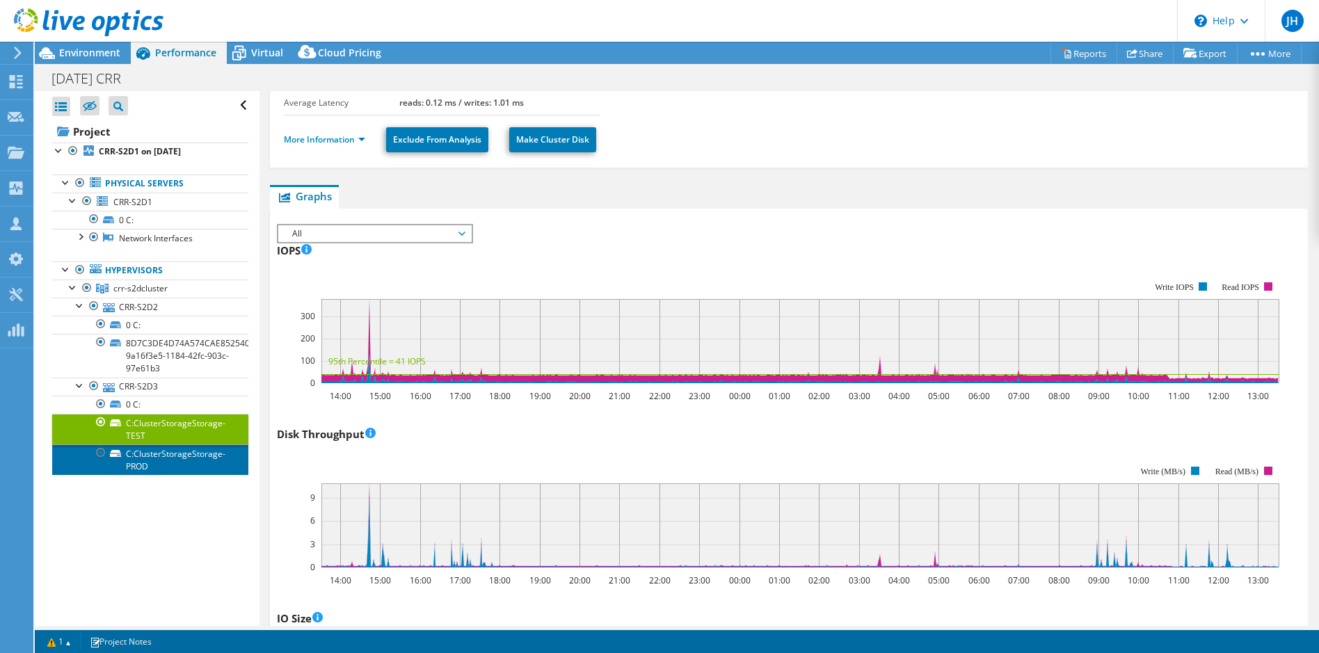
click at [145, 460] on link "C:ClusterStorageStorage-PROD" at bounding box center [150, 460] width 196 height 31
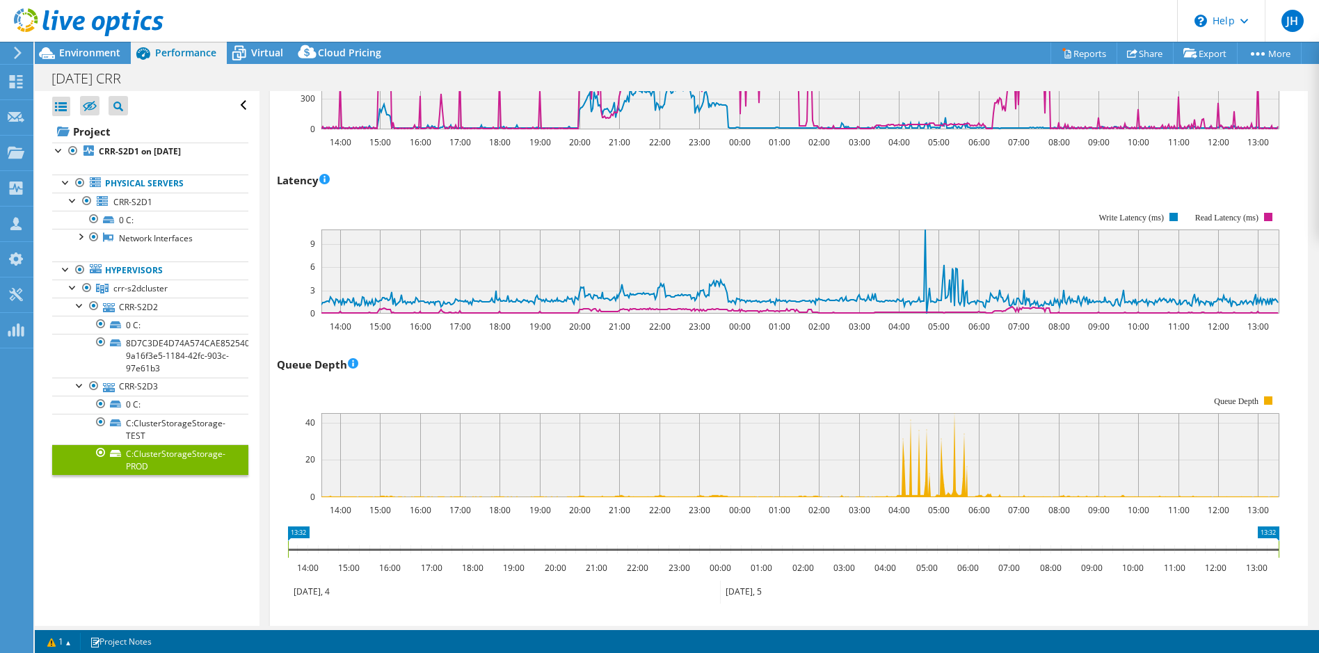
scroll to position [765, 0]
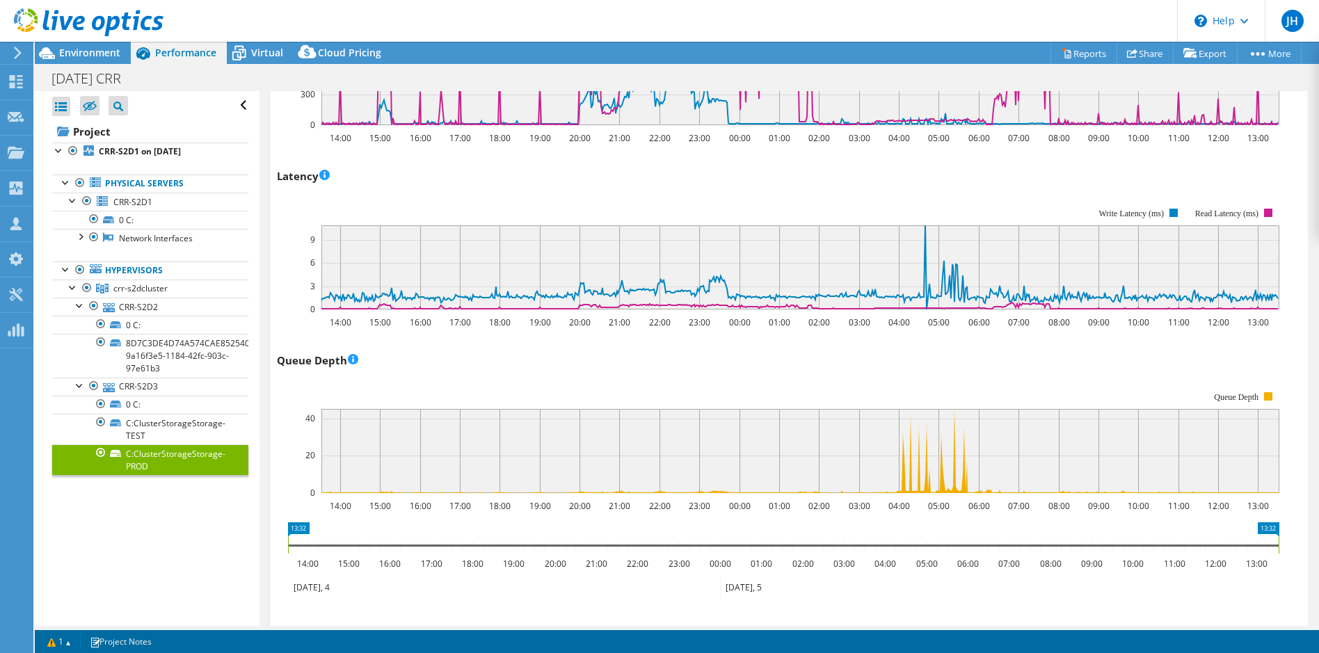
click at [667, 372] on div "Queue Depth 14:00 15:00 16:00 17:00 18:00 19:00 20:00 21:00 22:00 23:00 00:00 0…" at bounding box center [789, 430] width 1024 height 163
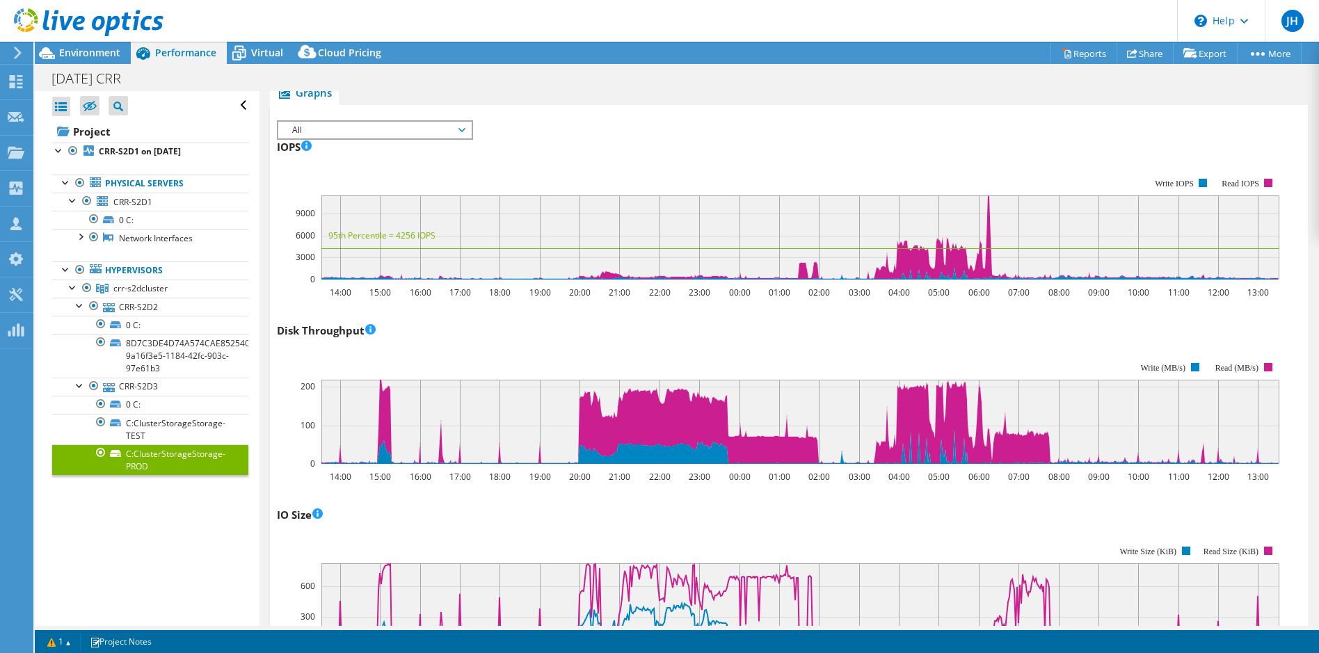
scroll to position [170, 0]
